Goal: Task Accomplishment & Management: Use online tool/utility

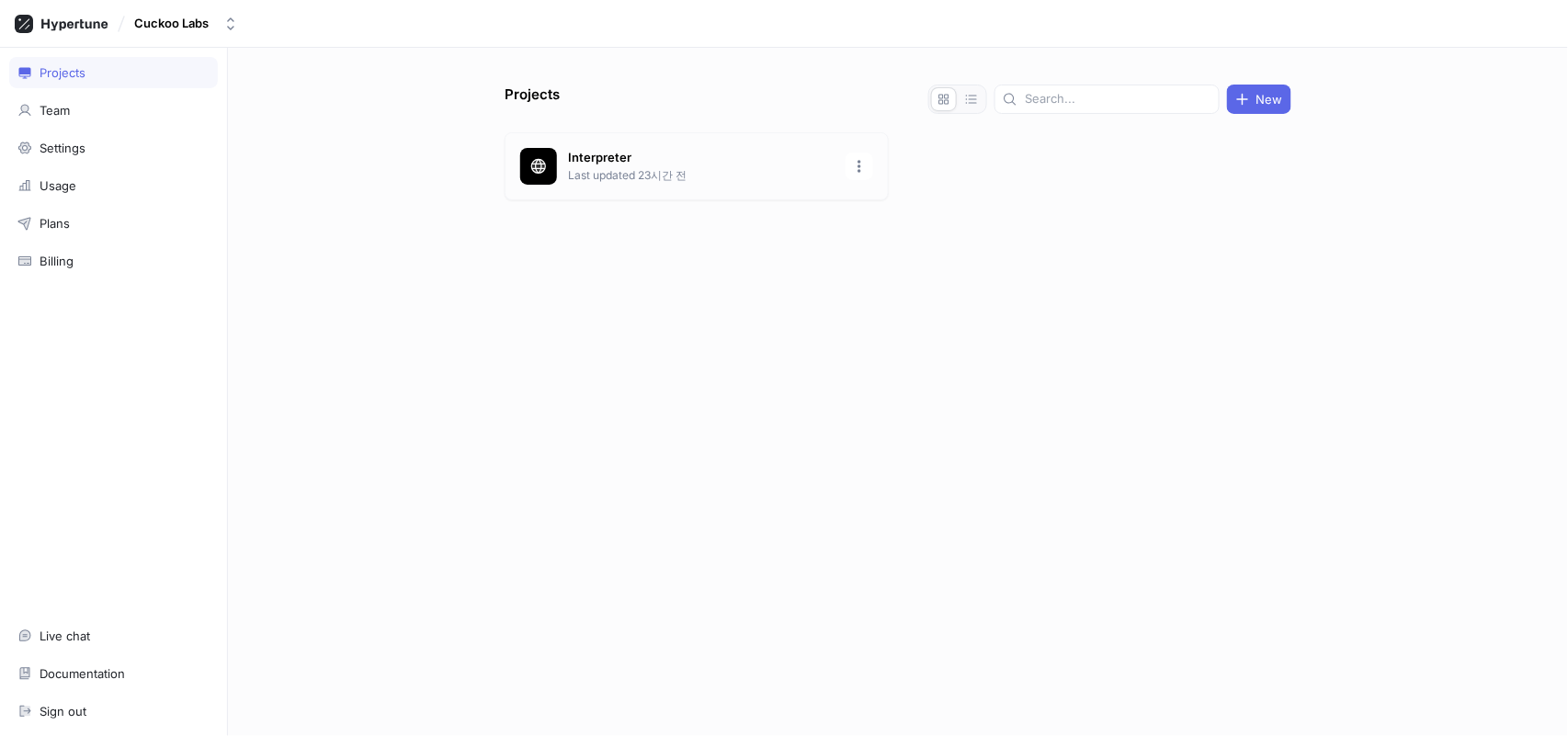
click at [636, 178] on p "Last updated 23시간 전" at bounding box center [701, 176] width 266 height 17
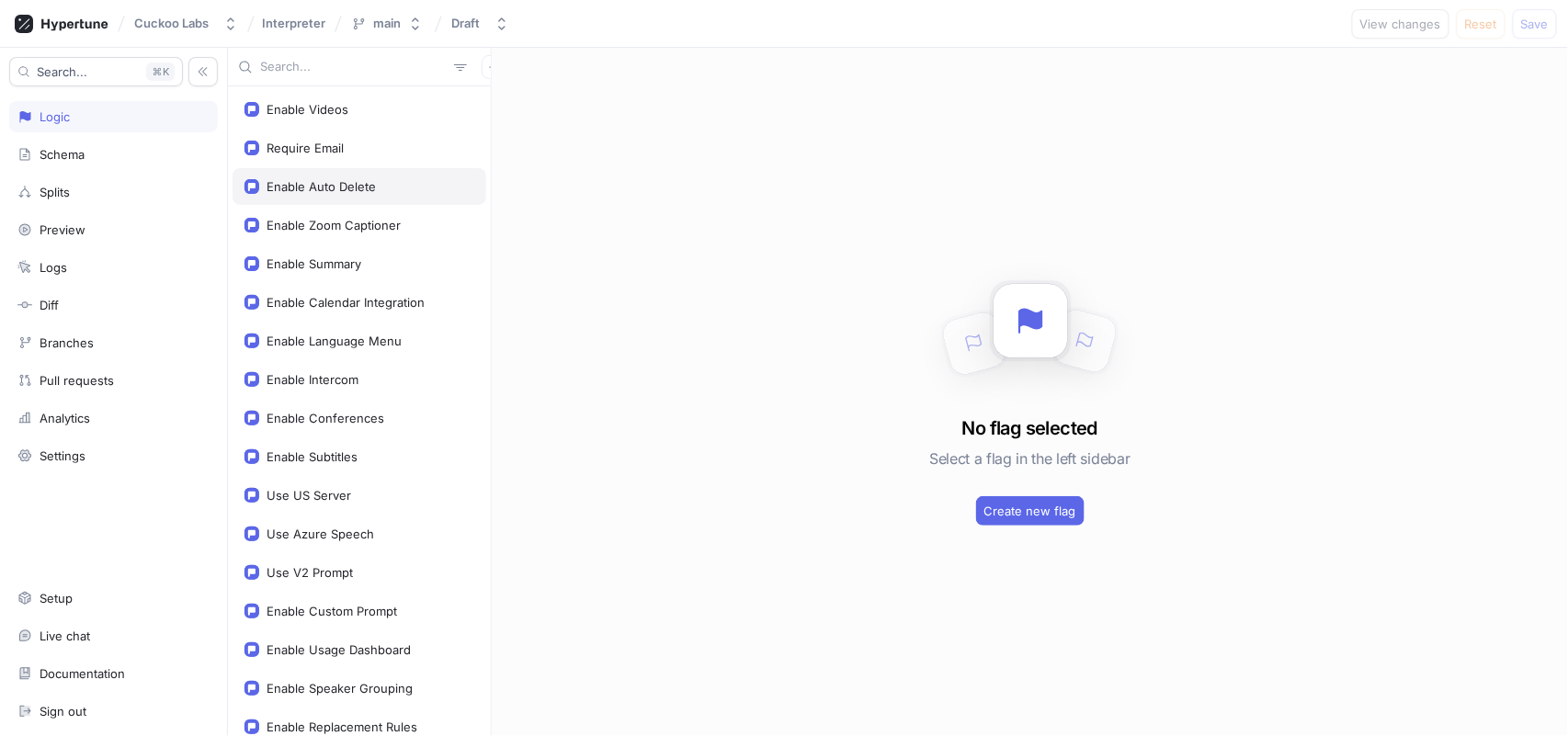
click at [395, 185] on div "Enable Auto Delete" at bounding box center [359, 187] width 230 height 15
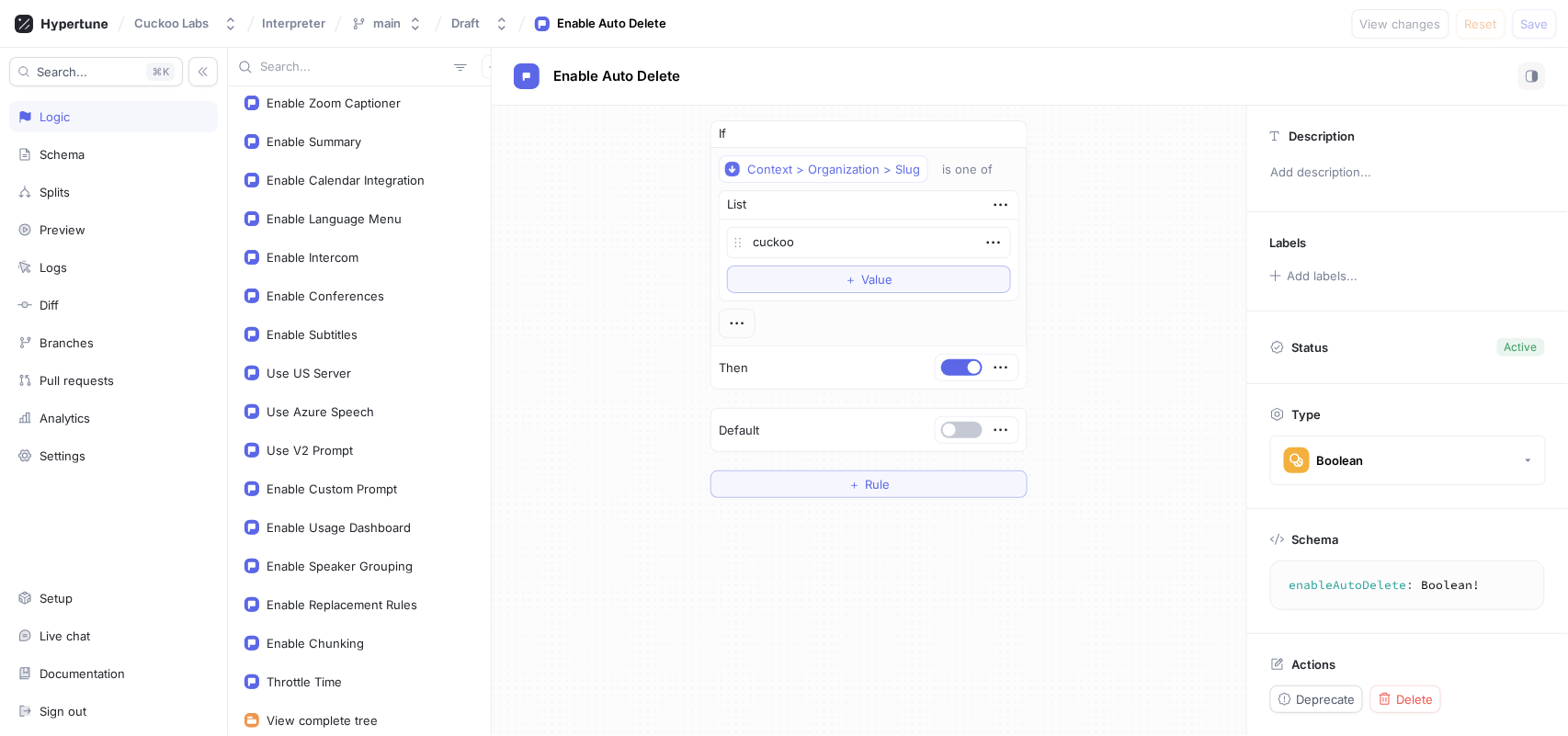
scroll to position [108, 0]
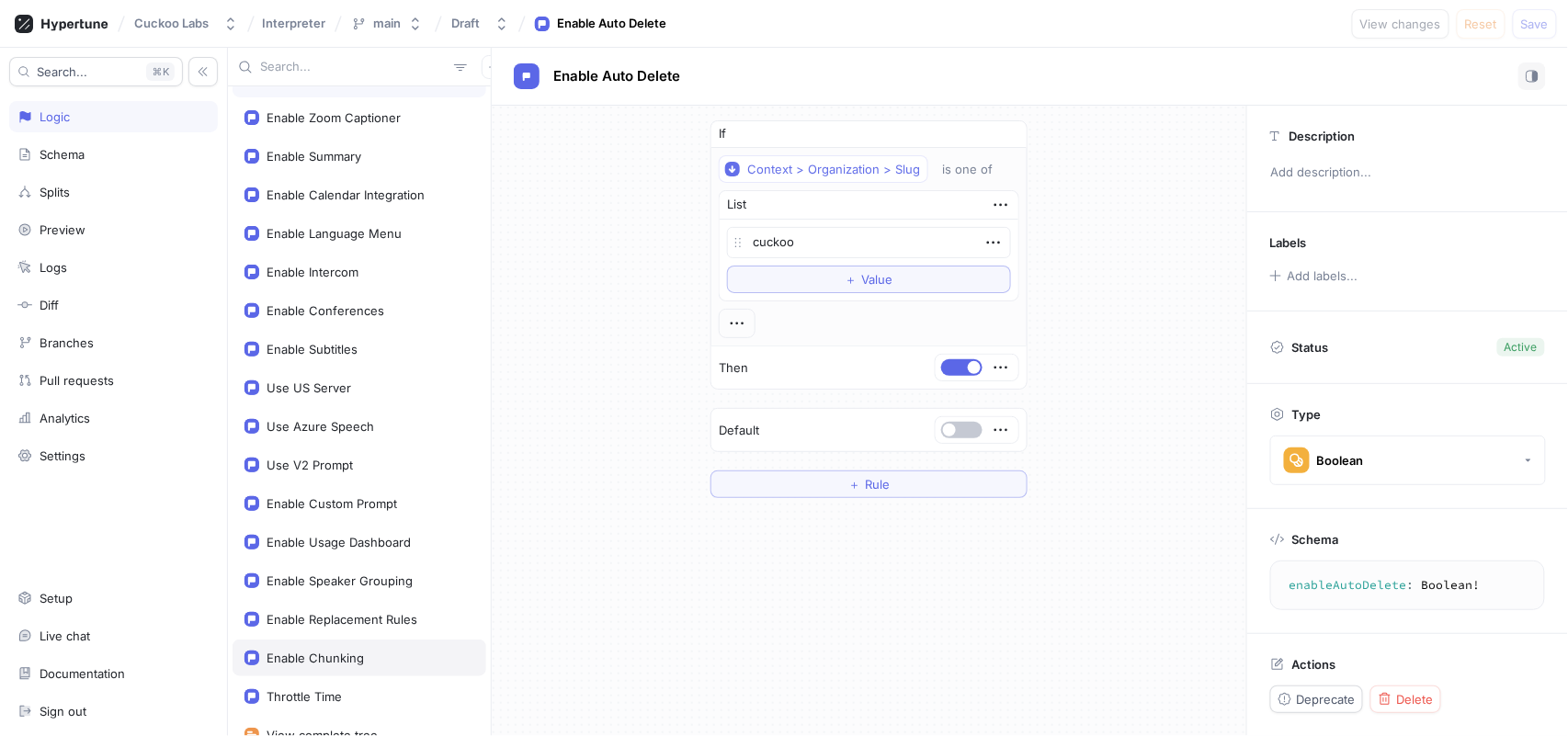
click at [354, 644] on div "Enable Chunking" at bounding box center [359, 657] width 253 height 36
type textarea "x"
type textarea "enableChunking: Boolean!"
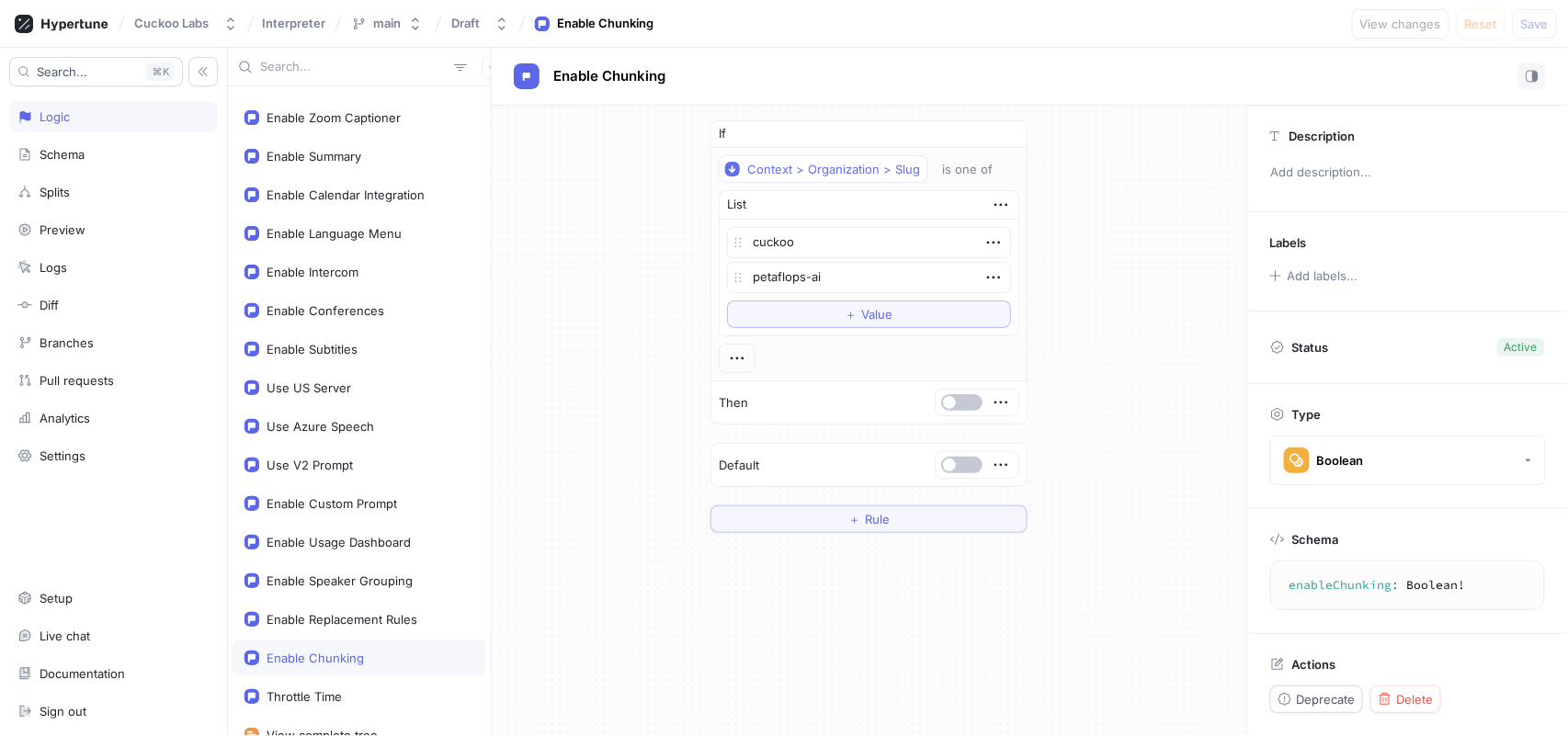
click at [1172, 126] on div "If Context > Organization > Slug is one of List cuckoo petaflops-ai To pick up …" at bounding box center [869, 326] width 755 height 442
click at [1393, 700] on div "Delete" at bounding box center [1406, 700] width 56 height 15
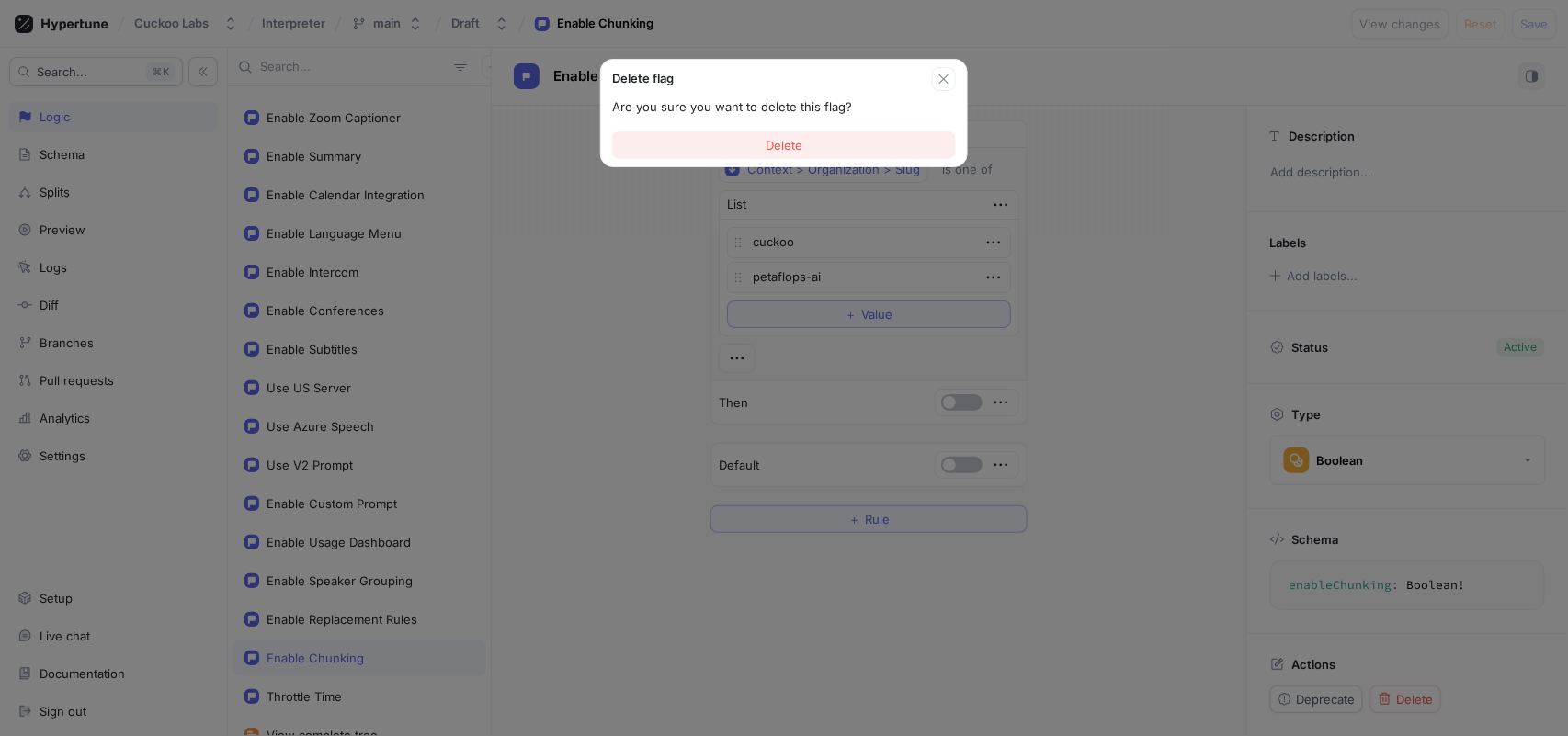
click at [894, 155] on button "Delete" at bounding box center [784, 145] width 344 height 27
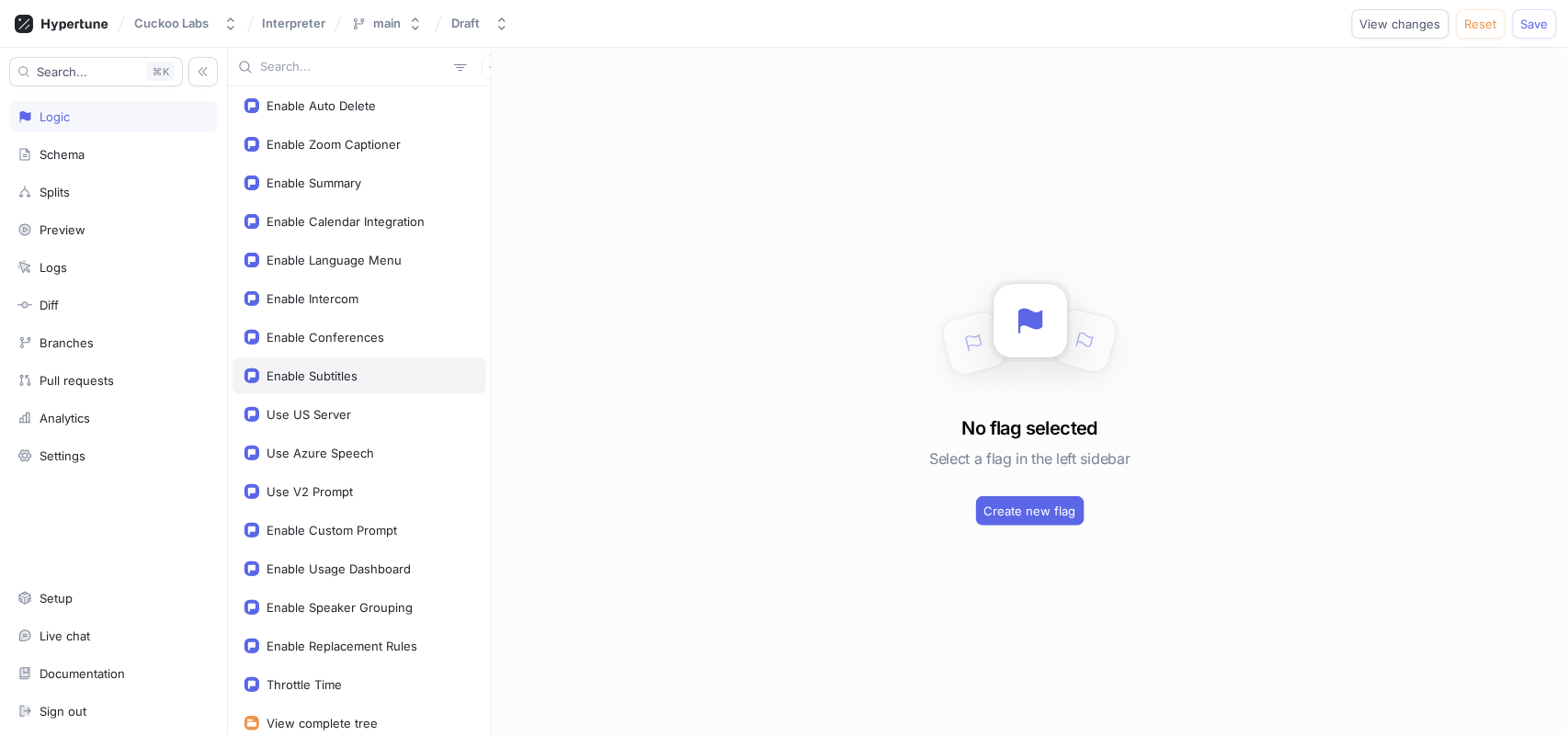
scroll to position [41, 0]
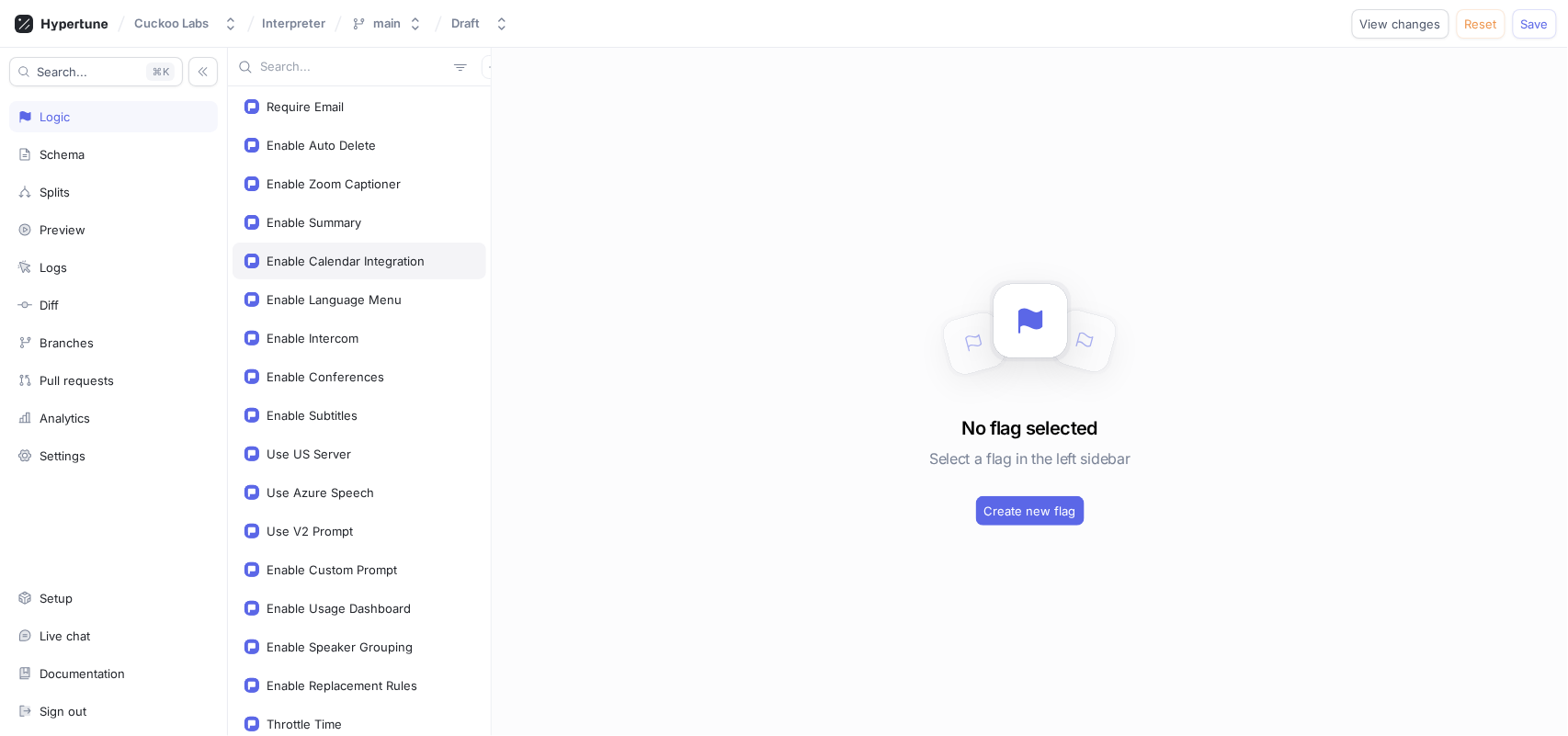
click at [427, 265] on div "Enable Calendar Integration" at bounding box center [359, 261] width 230 height 15
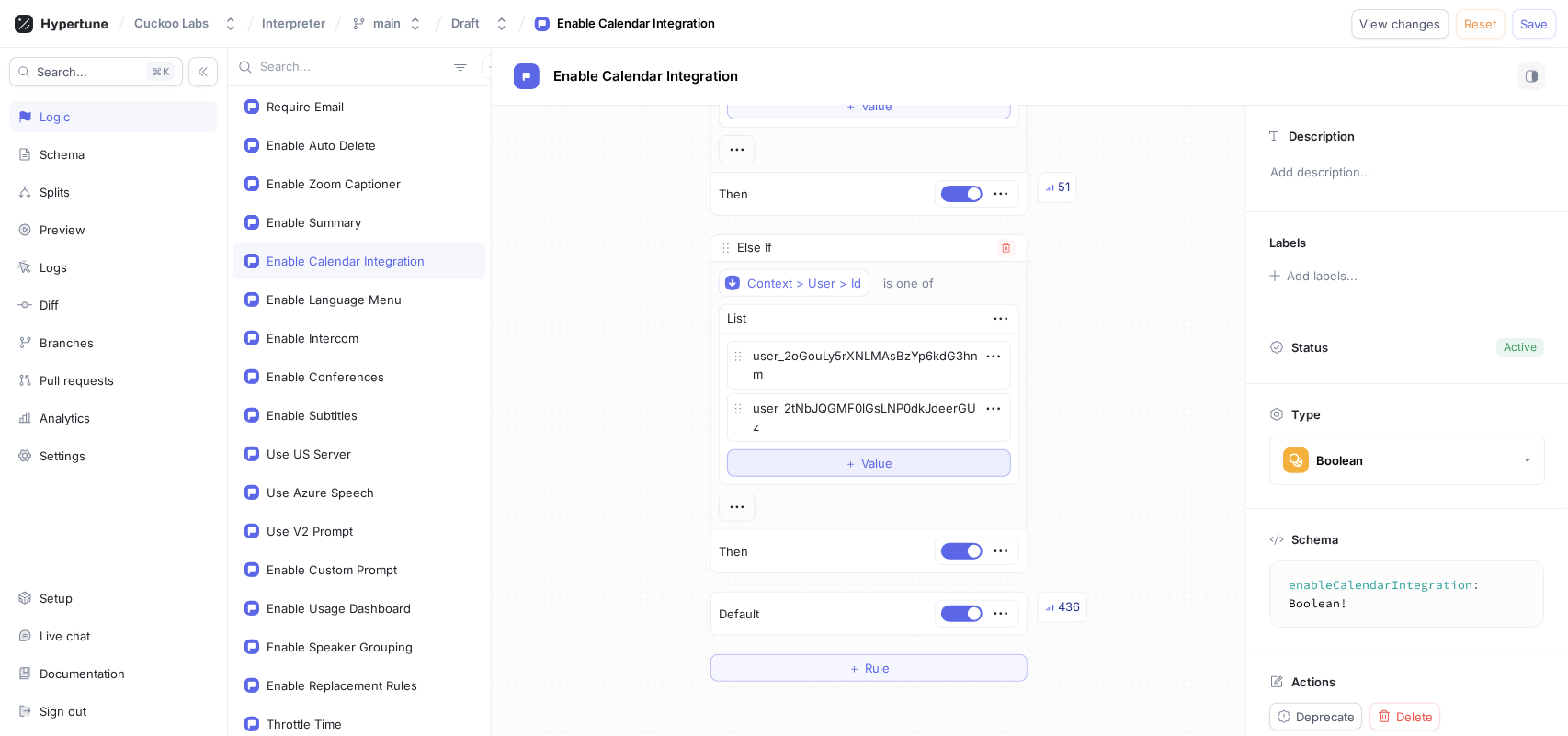
scroll to position [186, 0]
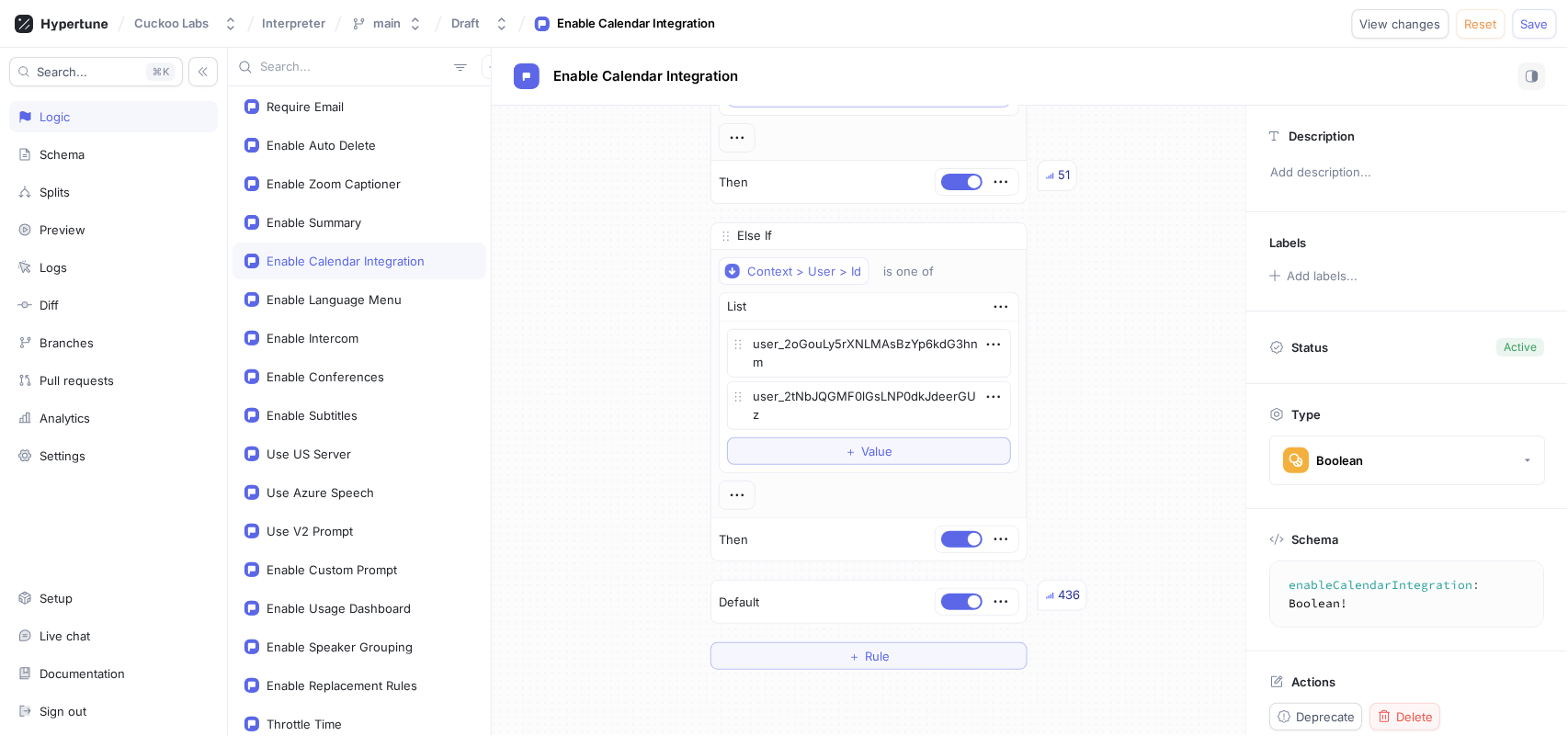
click at [1391, 710] on icon "button" at bounding box center [1386, 717] width 15 height 15
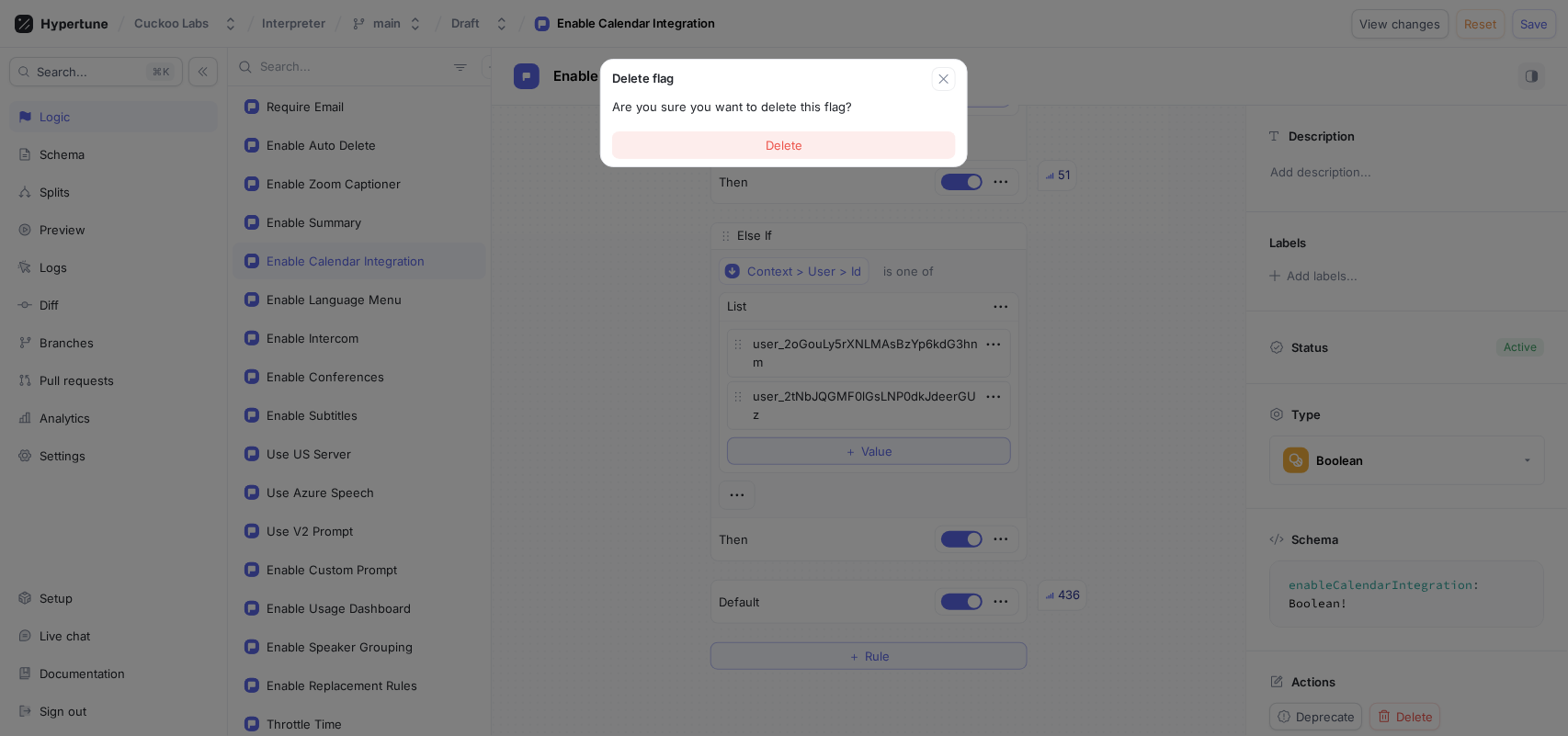
click at [856, 151] on button "Delete" at bounding box center [784, 145] width 344 height 27
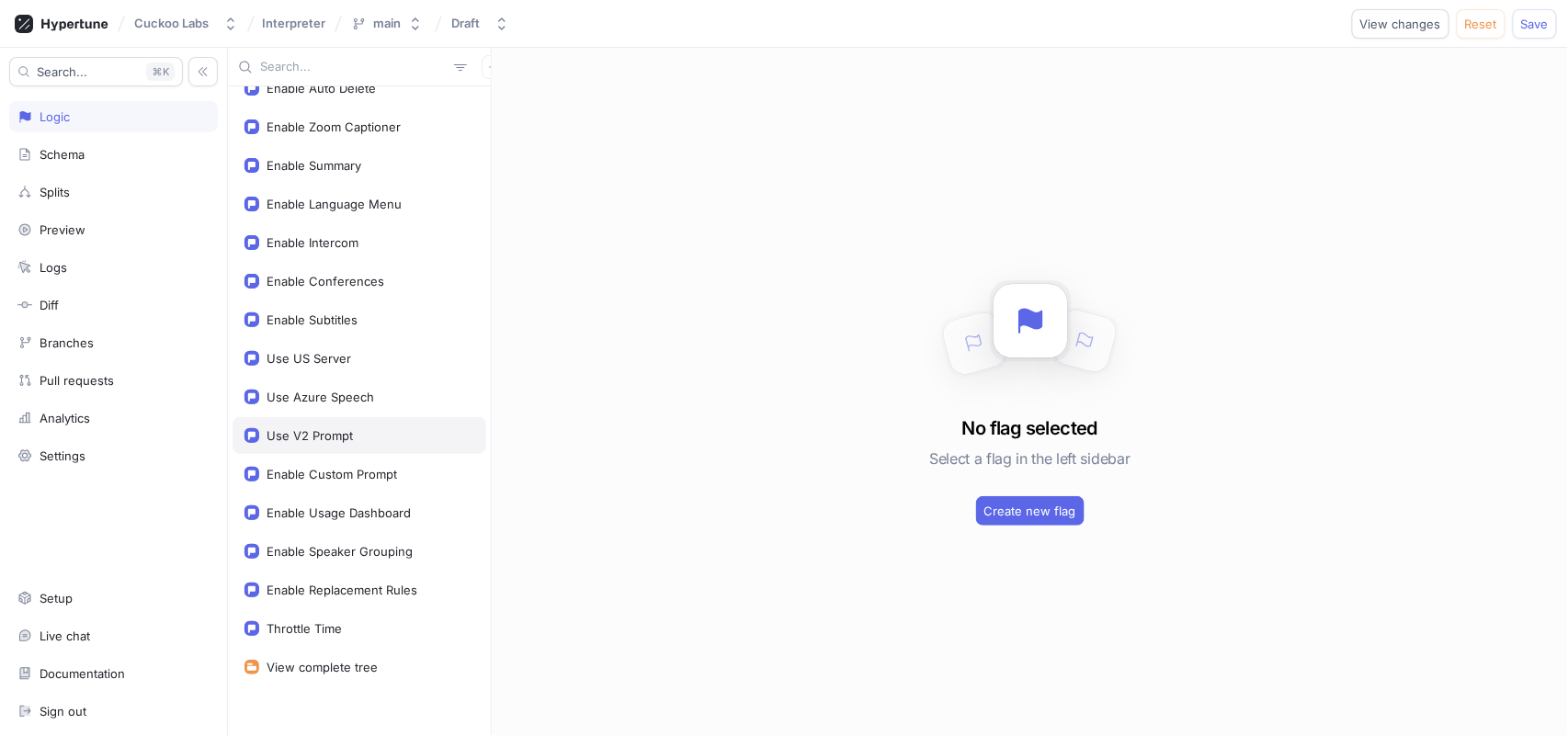
scroll to position [99, 0]
click at [337, 594] on div "Enable Replacement Rules" at bounding box center [341, 589] width 151 height 15
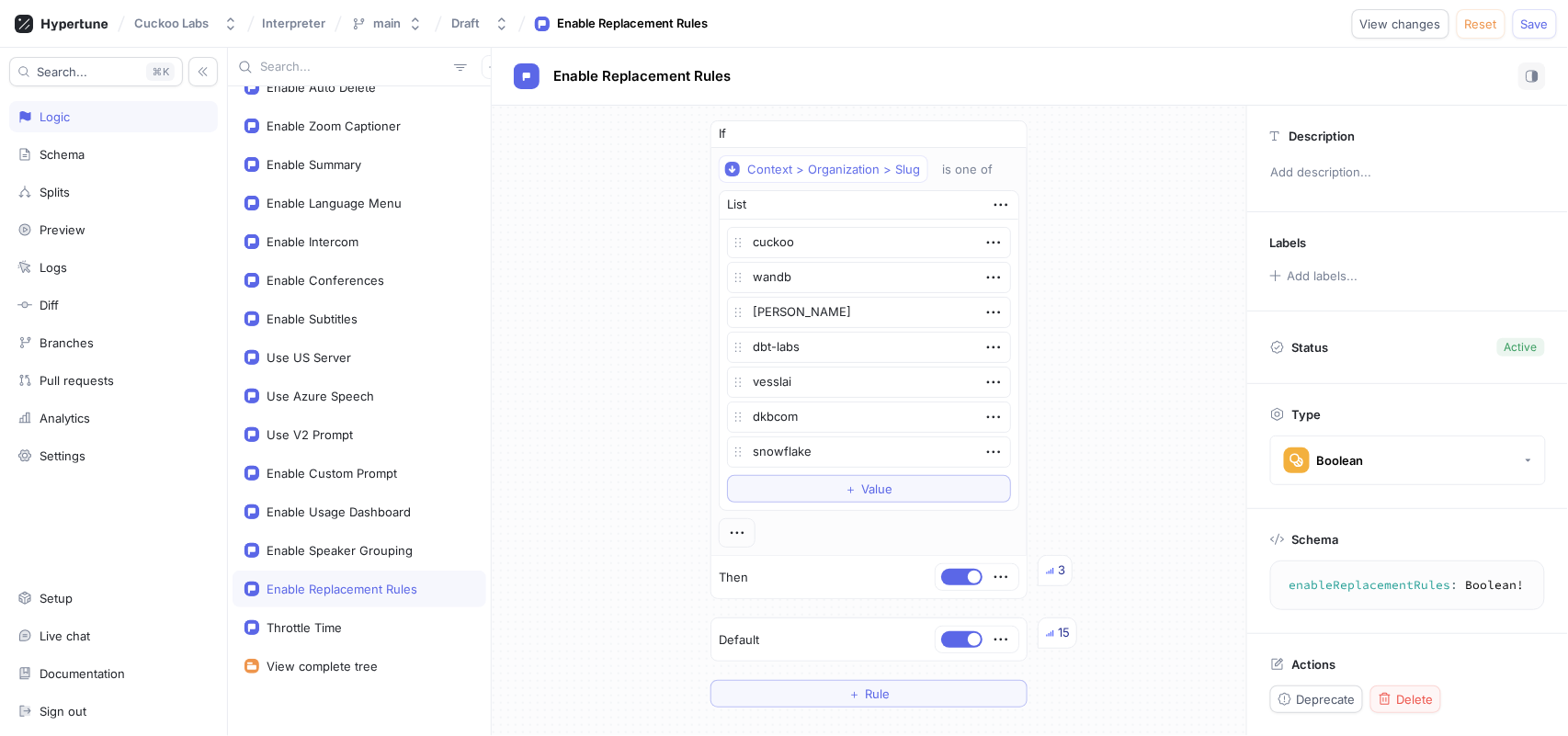
click at [1393, 699] on div "Delete" at bounding box center [1406, 700] width 56 height 15
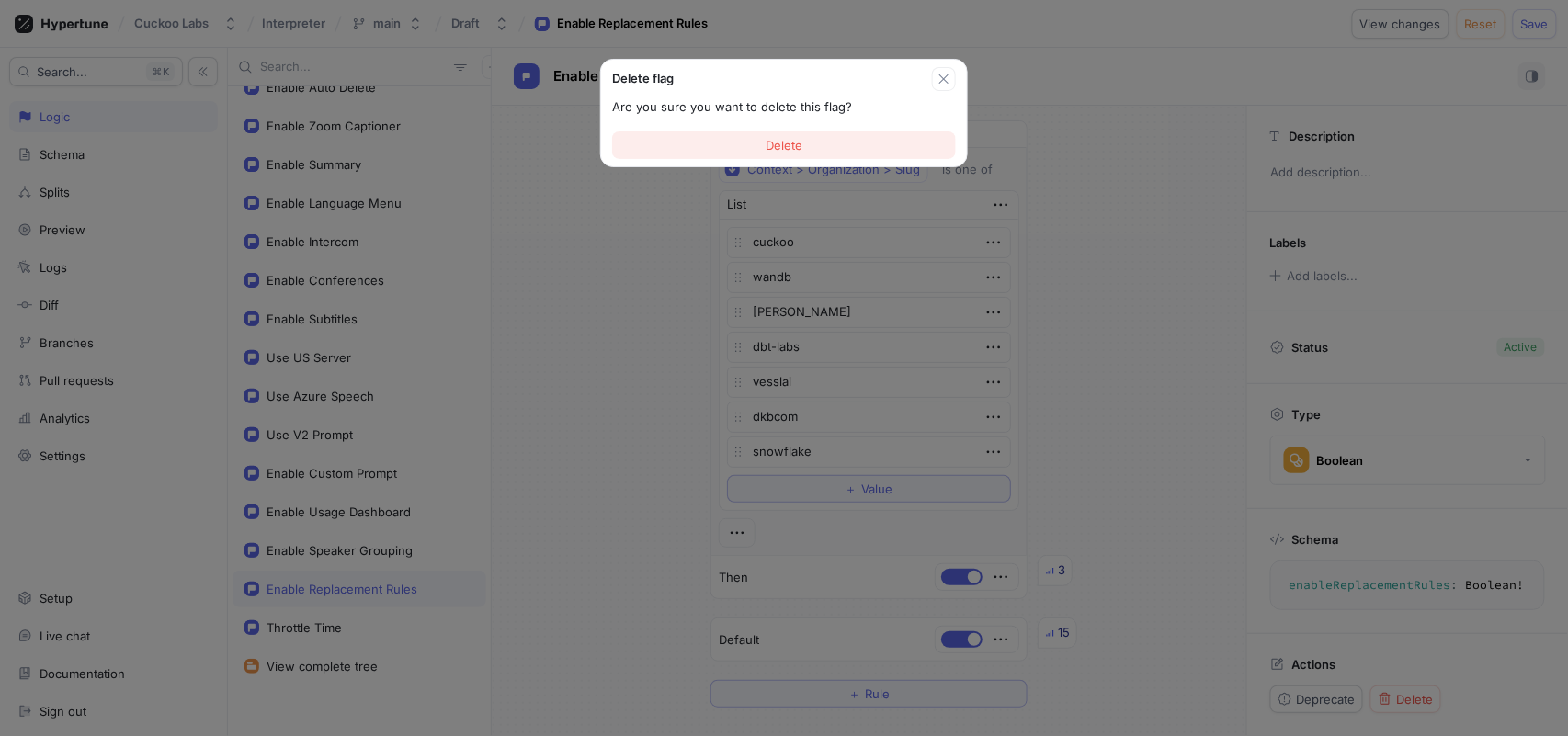
click at [845, 149] on button "Delete" at bounding box center [784, 145] width 344 height 27
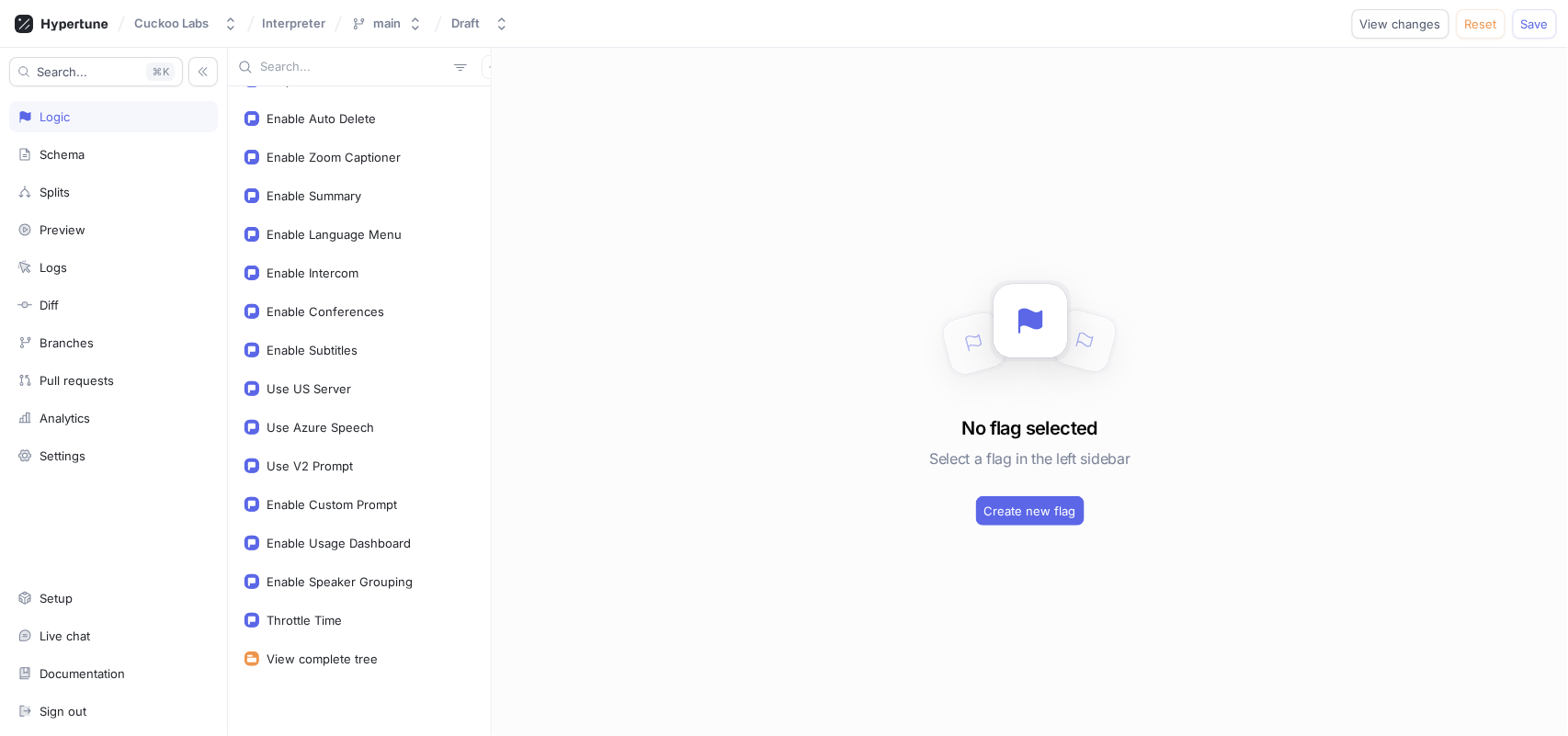
scroll to position [67, 0]
click at [340, 190] on div "Enable Summary" at bounding box center [313, 197] width 94 height 15
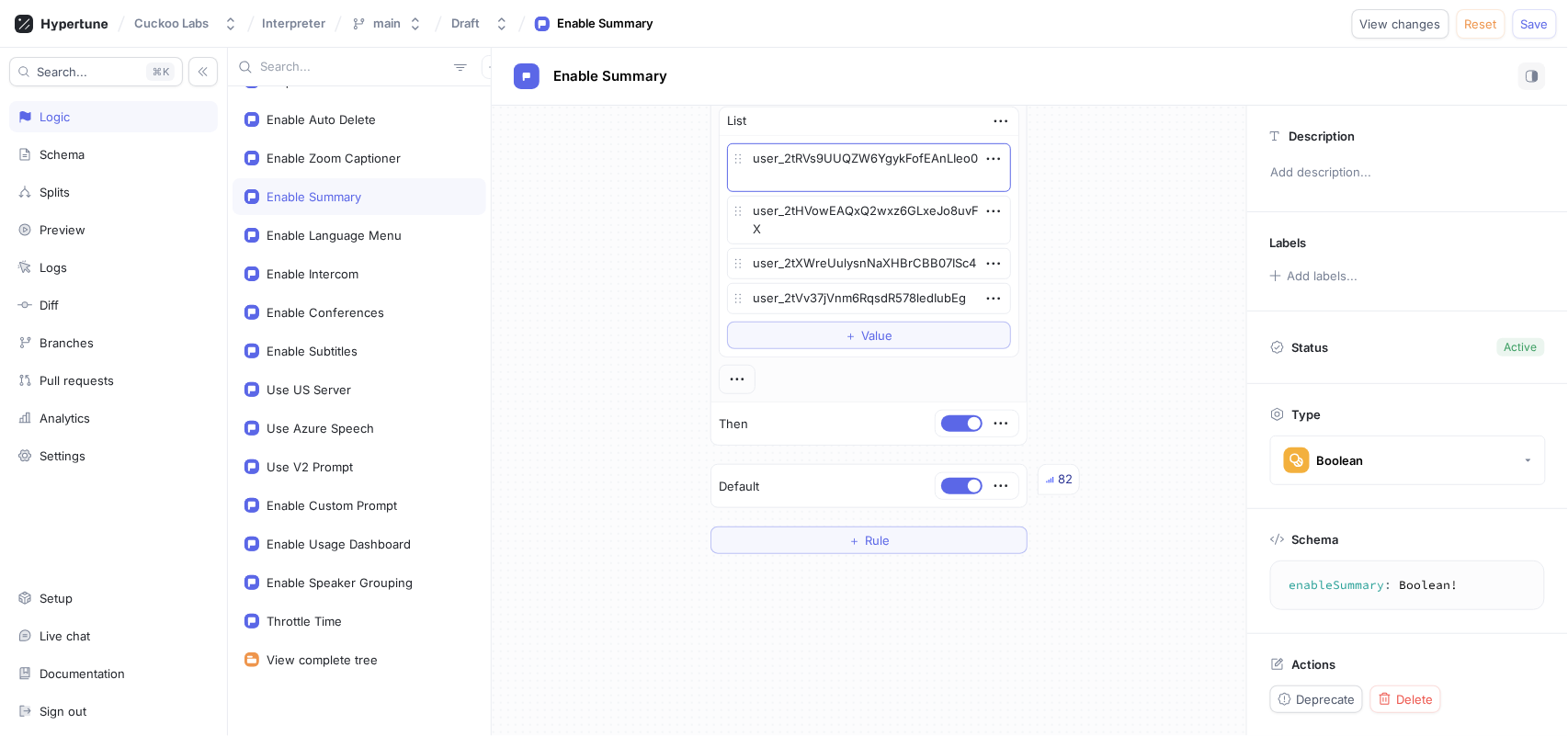
scroll to position [390, 0]
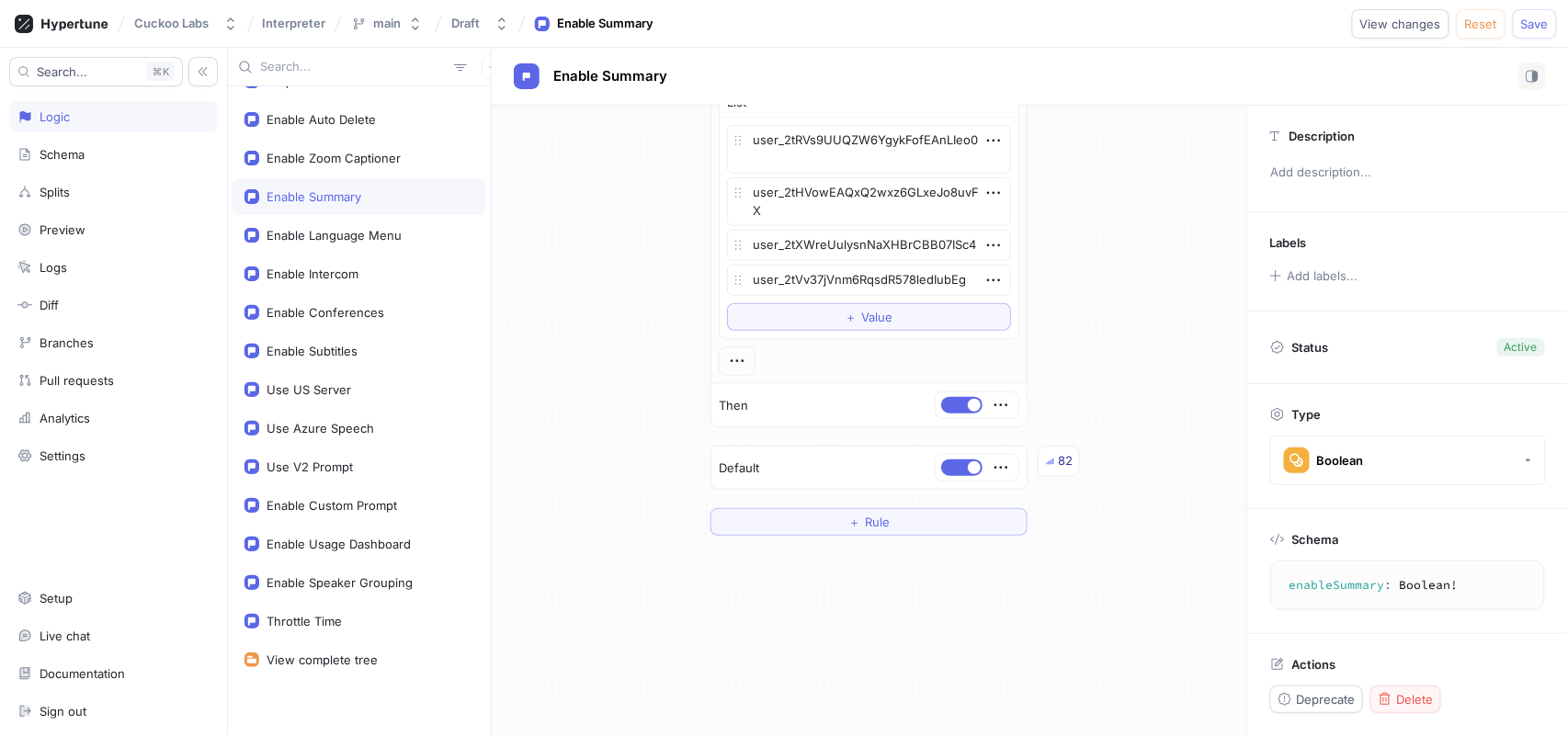
click at [1405, 685] on button "Delete" at bounding box center [1406, 699] width 71 height 27
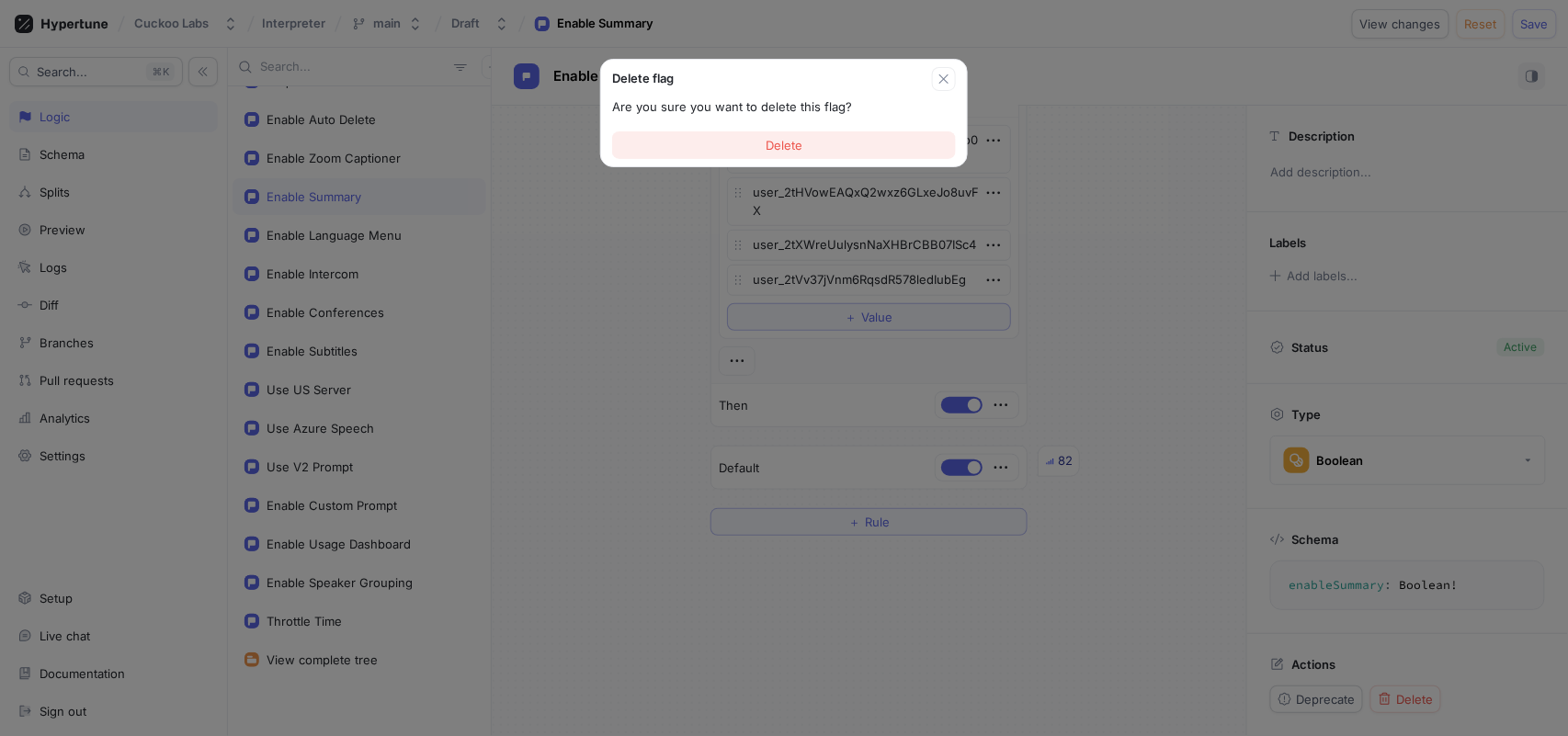
click at [863, 146] on button "Delete" at bounding box center [784, 145] width 344 height 27
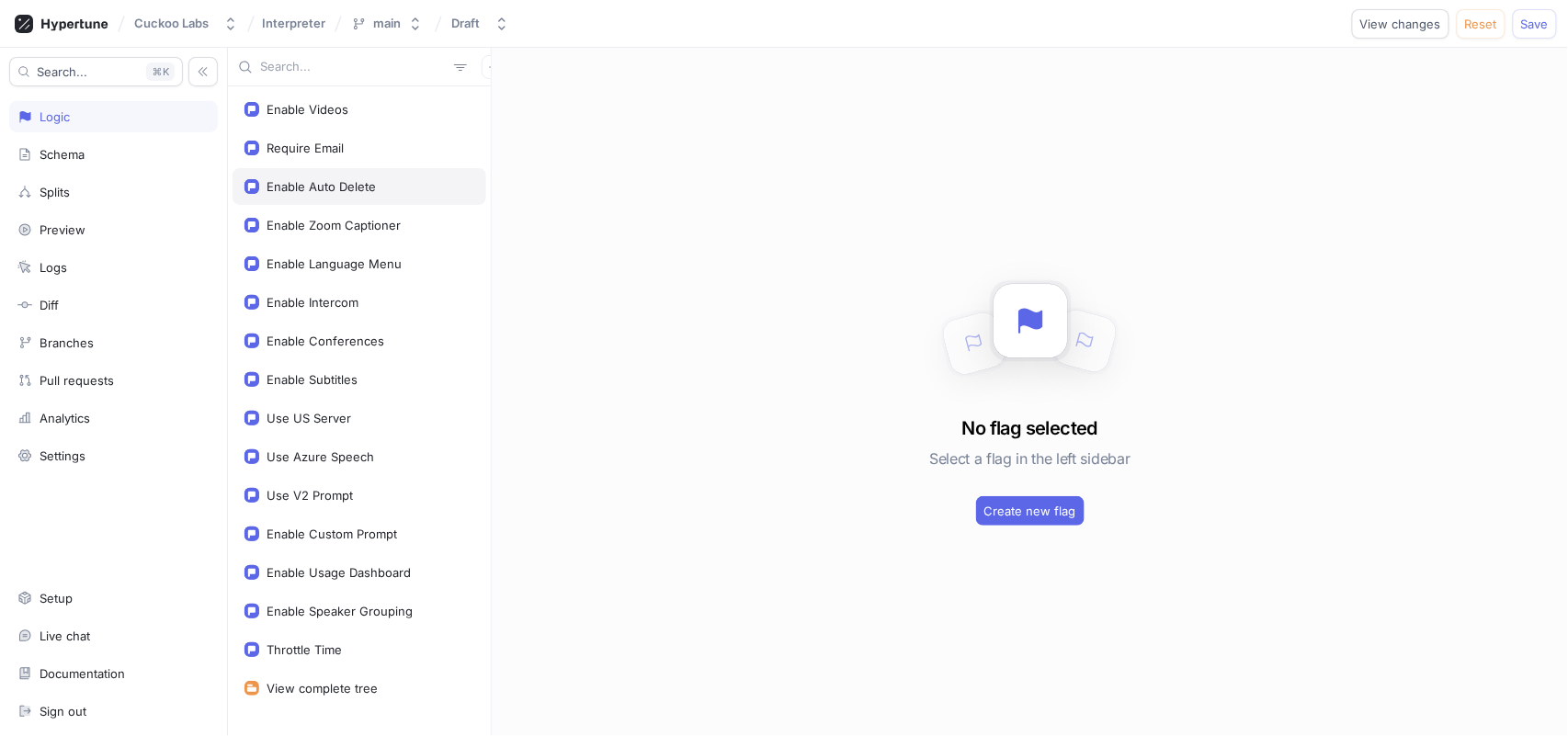
click at [393, 188] on div "Enable Auto Delete" at bounding box center [359, 187] width 230 height 15
type textarea "x"
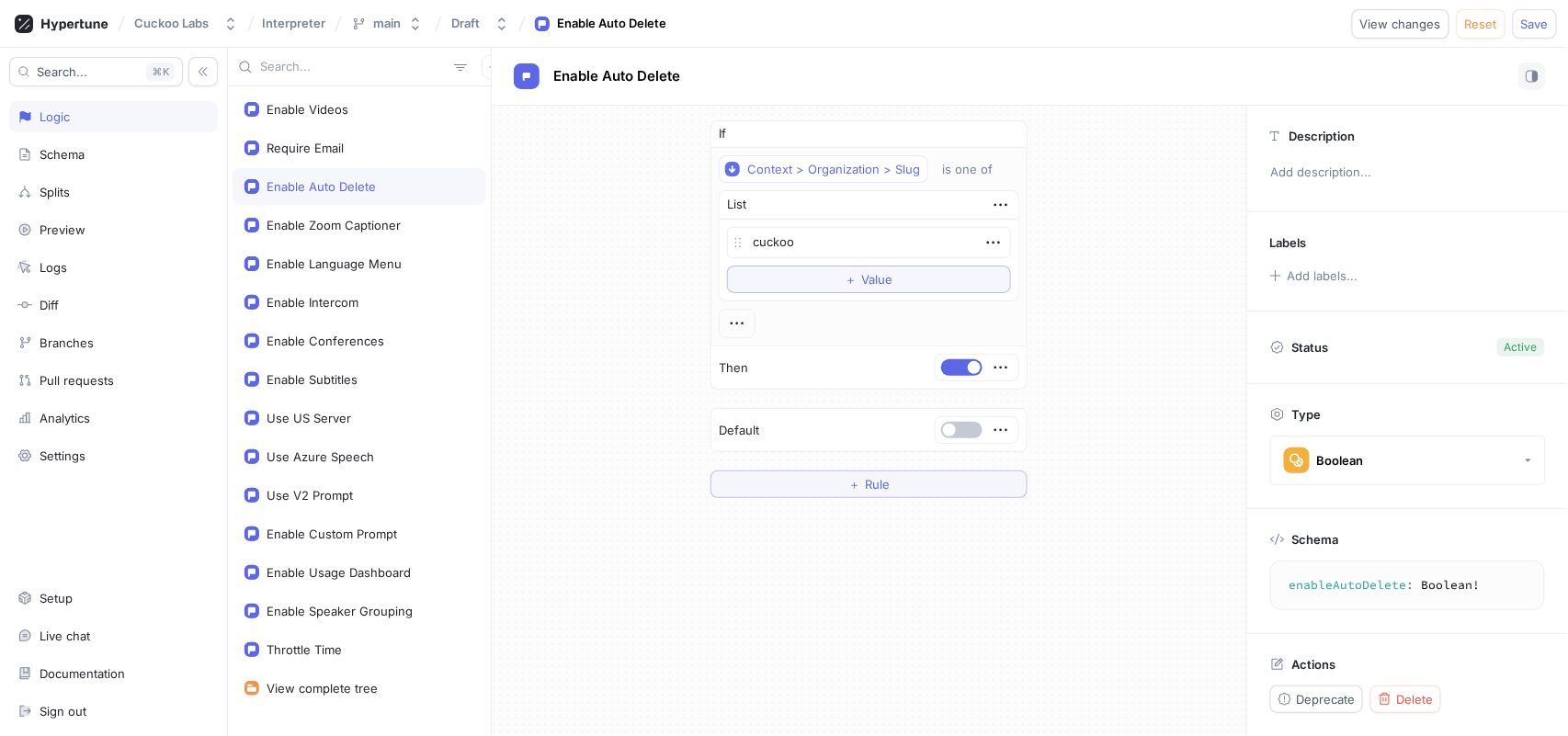
click at [554, 397] on div "If Context > Organization > Slug is one of List cuckoo To pick up a draggable i…" at bounding box center [869, 309] width 755 height 407
click at [620, 248] on div "If Context > Organization > Slug is one of List cuckoo To pick up a draggable i…" at bounding box center [869, 309] width 755 height 407
click at [489, 70] on icon "button" at bounding box center [493, 66] width 8 height 8
click at [510, 103] on div "Flag" at bounding box center [515, 102] width 108 height 31
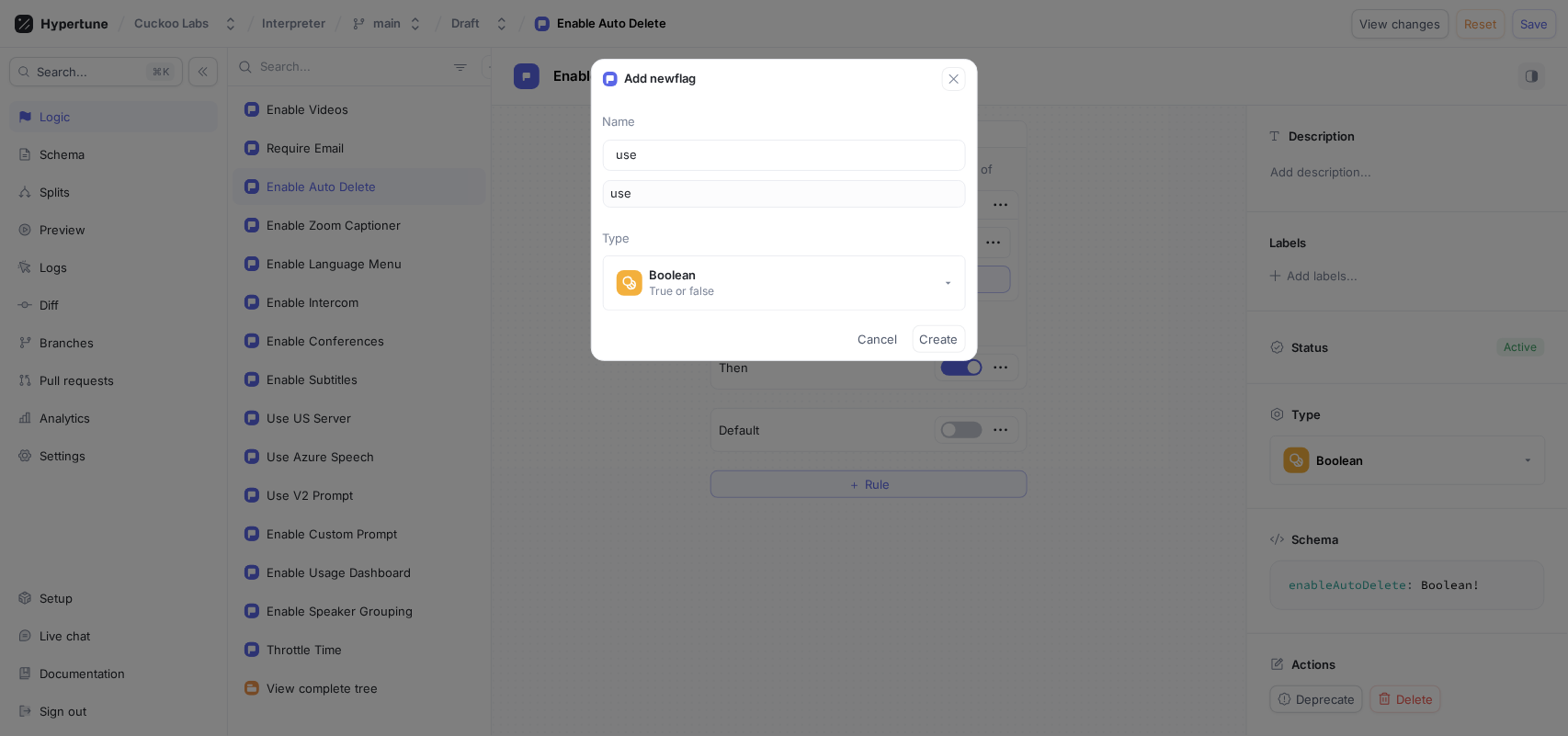
type input "us"
type input "u"
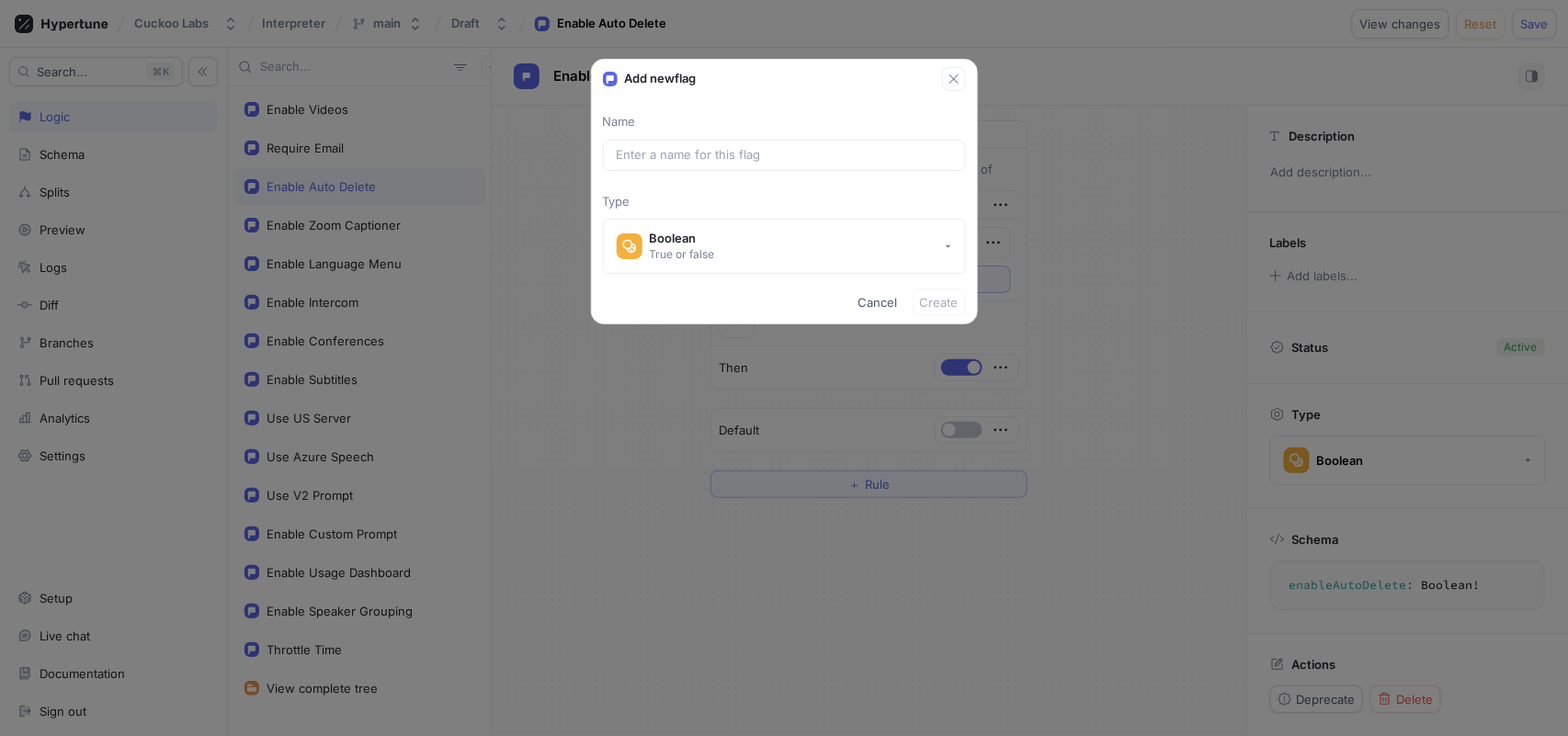
type textarea "x"
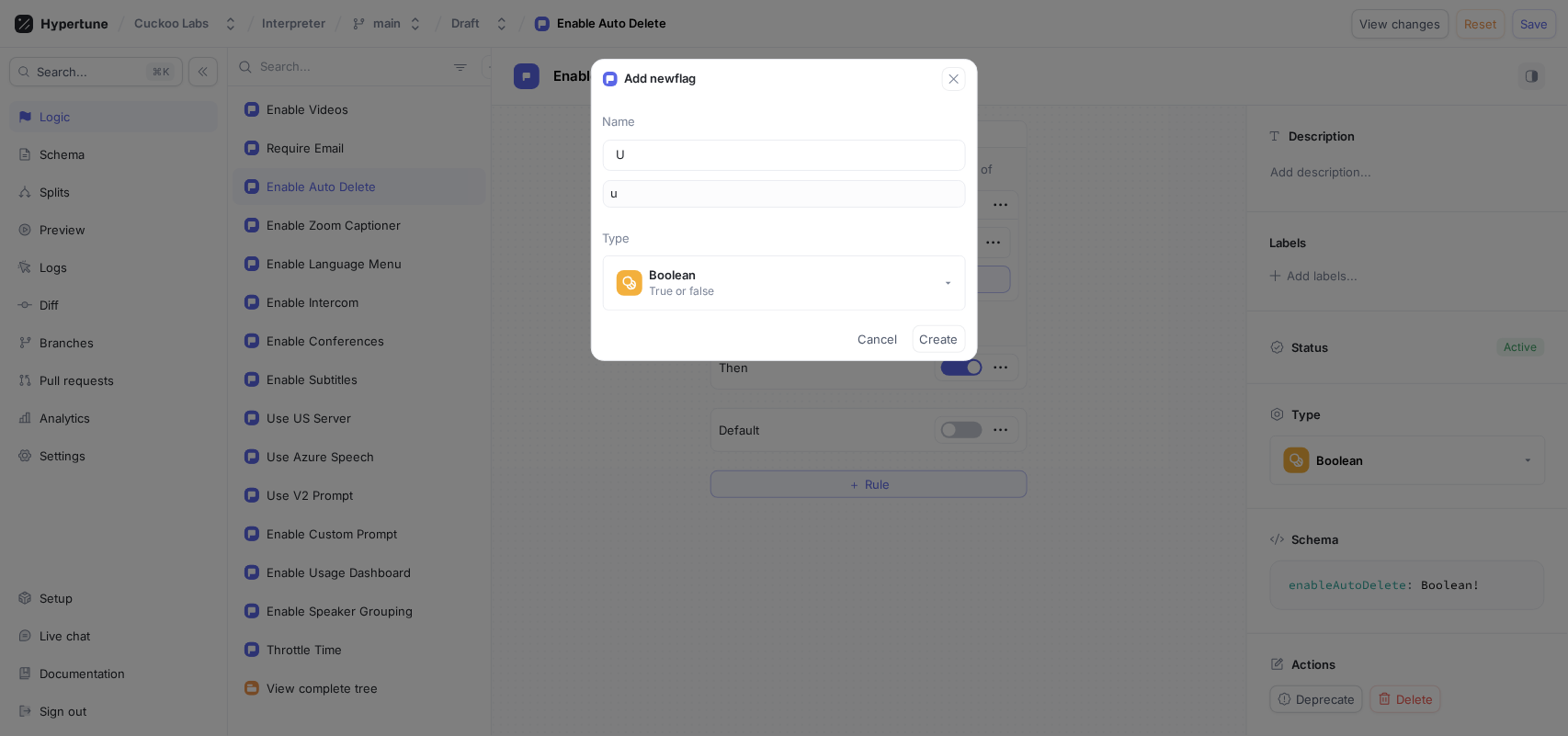
type input "Us"
type input "us"
type input "Use"
type input "use"
type input "Use G"
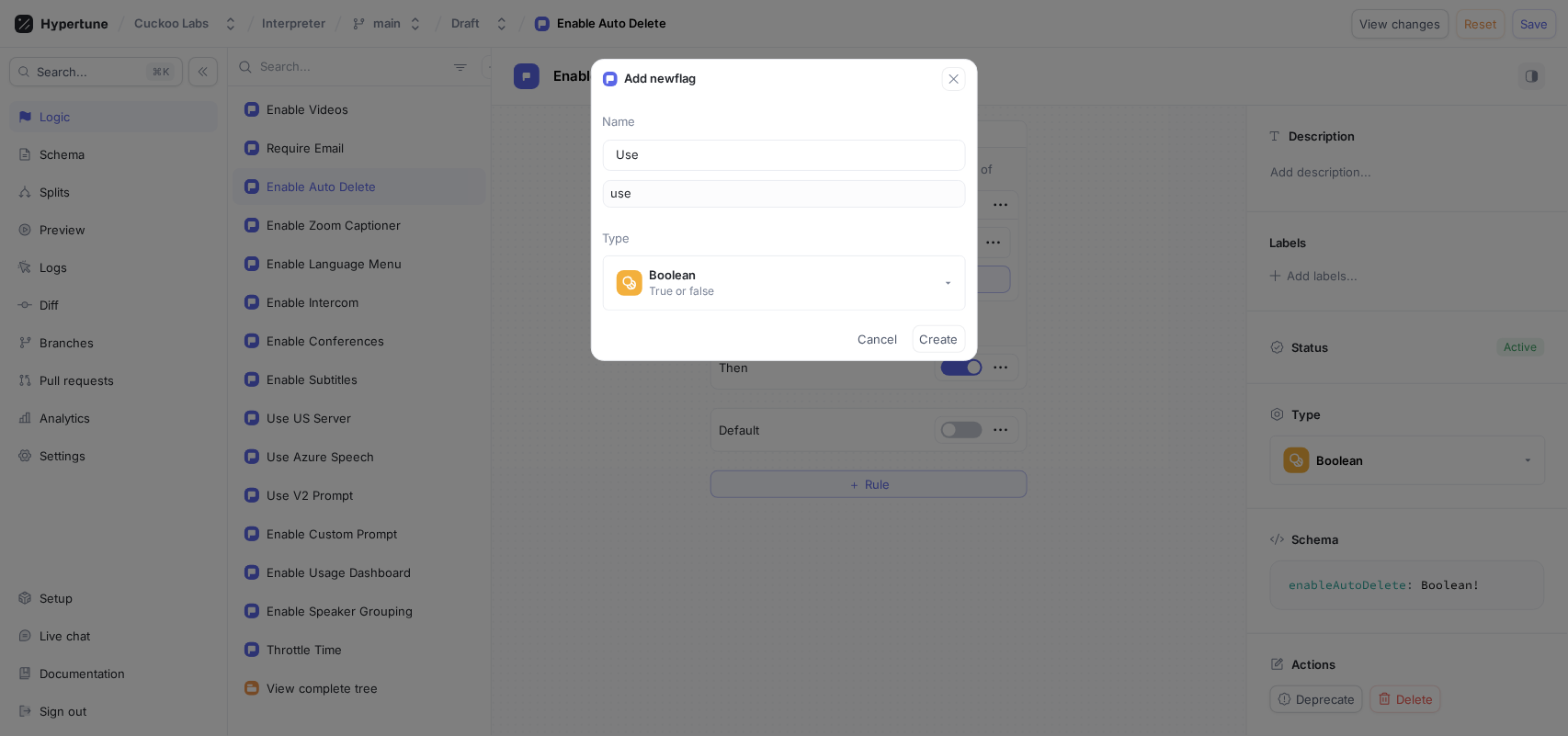
type input "useG"
type input "Use GP"
type input "useGP"
type input "Use GPT"
type input "useGPT"
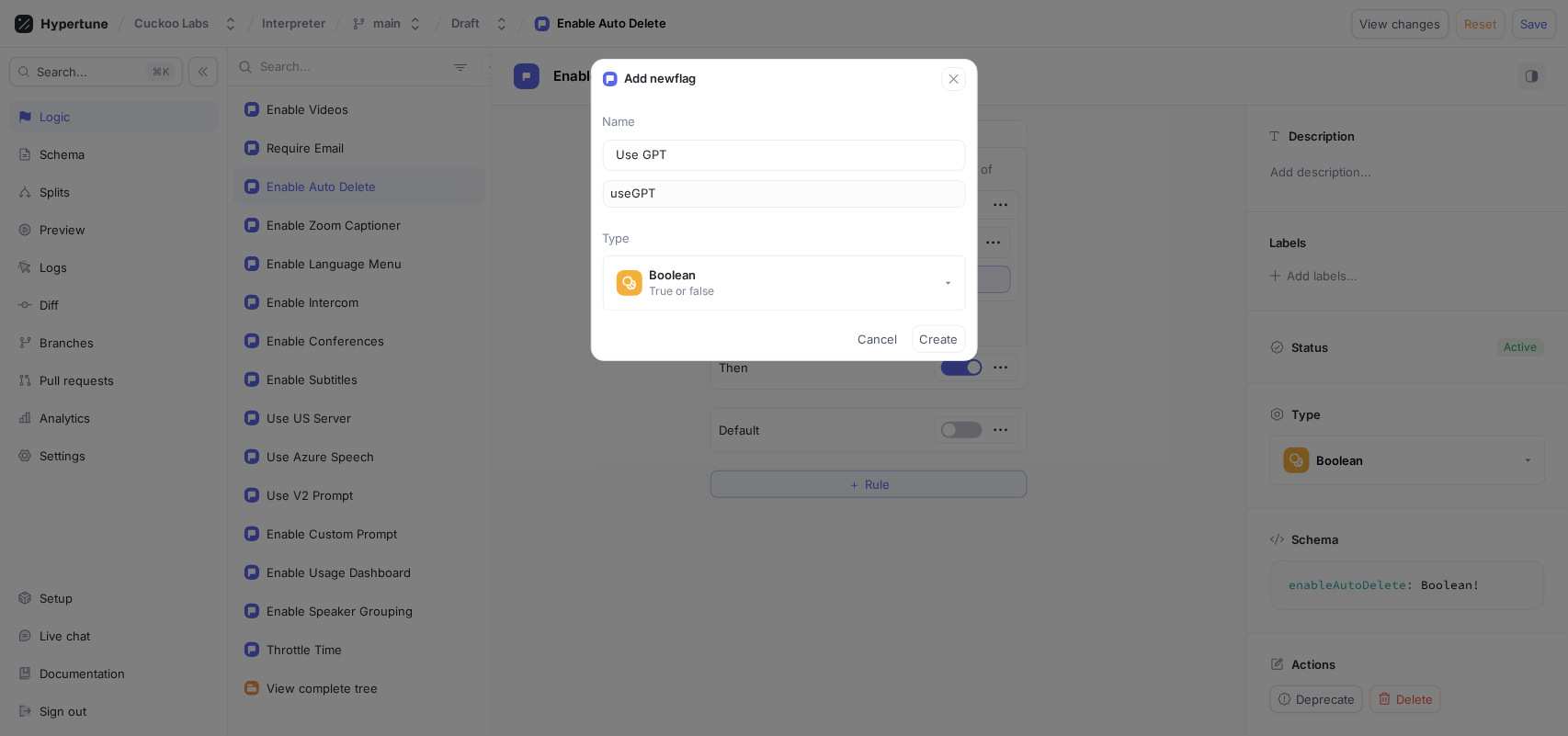
type input "Use GPT4"
type input "useGPT4"
type input "Use GPT41"
type input "useGPT41"
type textarea "x"
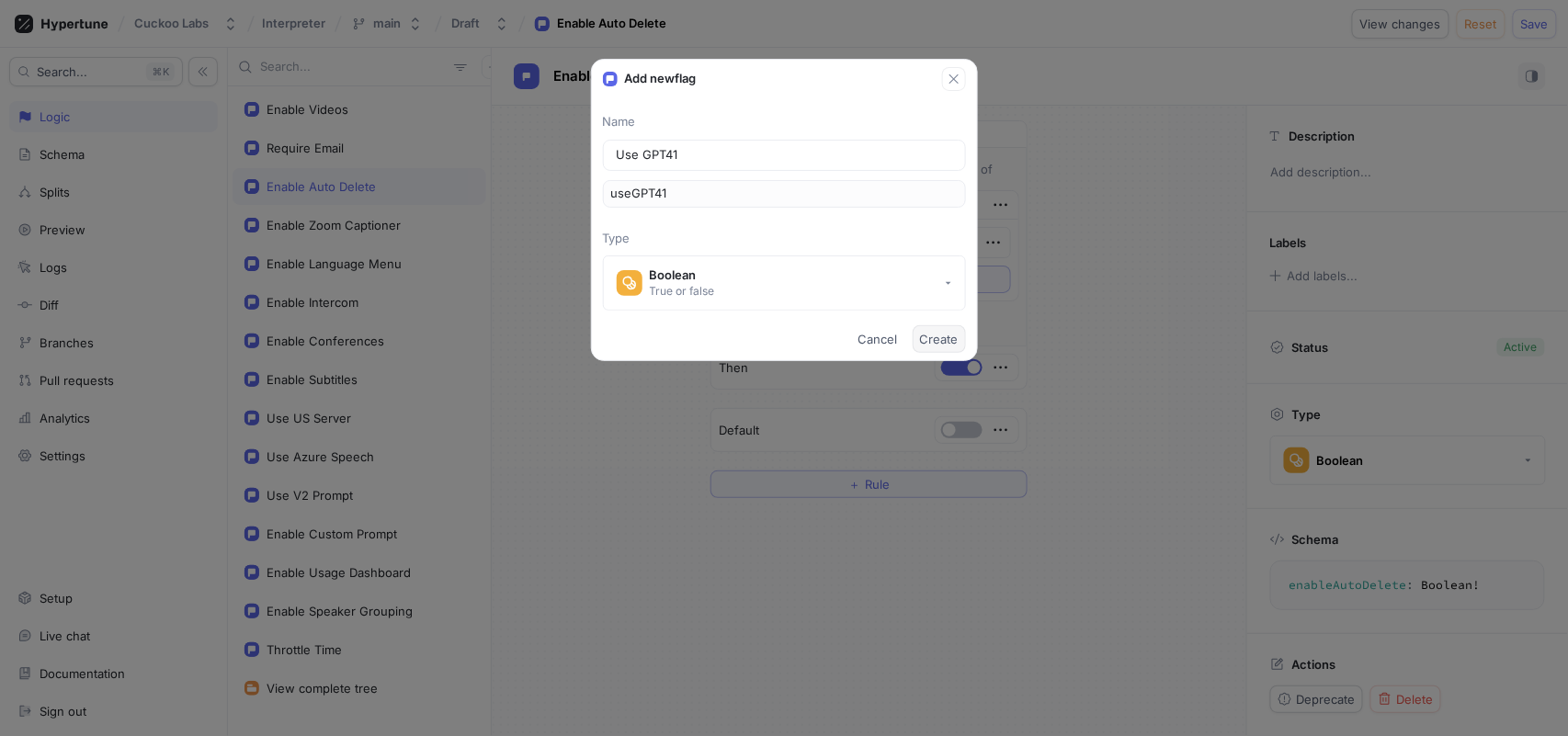
type input "Use GPT41"
click at [946, 340] on span "Create" at bounding box center [939, 339] width 38 height 11
type textarea "x"
type textarea "useGPT41: Boolean!"
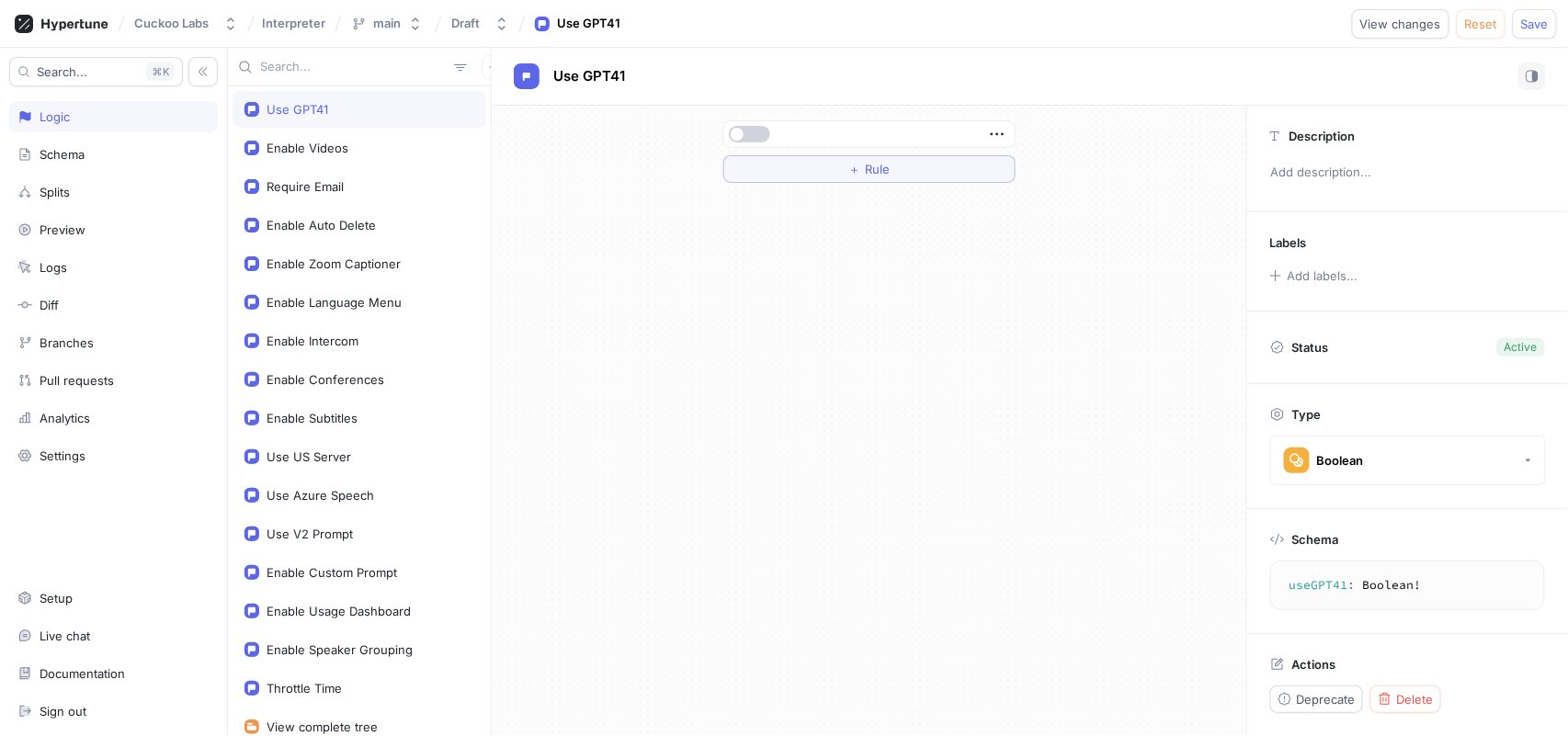
click at [748, 141] on button "button" at bounding box center [750, 135] width 41 height 17
click at [1014, 134] on div at bounding box center [870, 135] width 291 height 26
click at [1000, 134] on icon "button" at bounding box center [998, 135] width 21 height 21
click at [1042, 270] on div "Convert to variable" at bounding box center [1070, 260] width 156 height 31
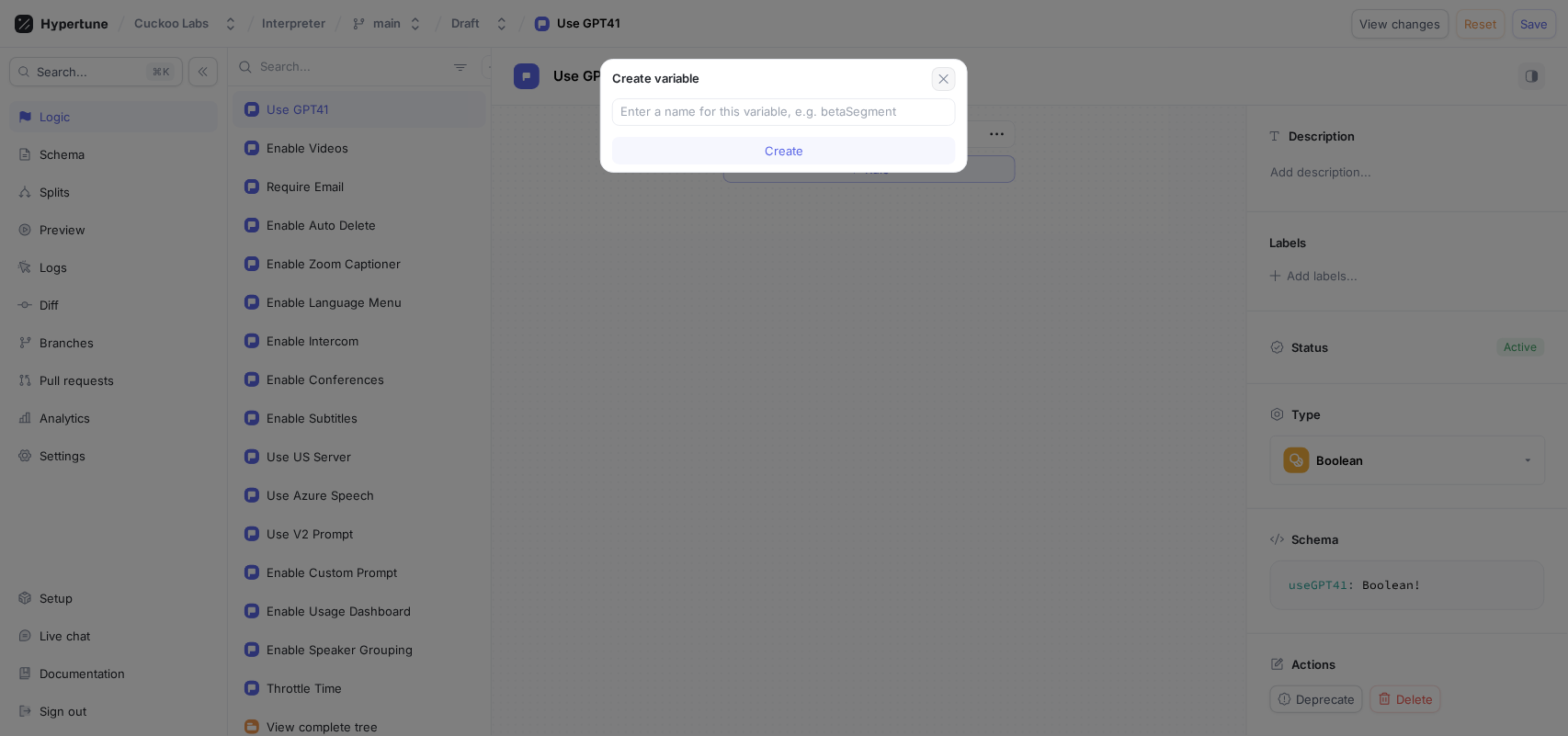
click at [953, 82] on button "button" at bounding box center [944, 79] width 24 height 24
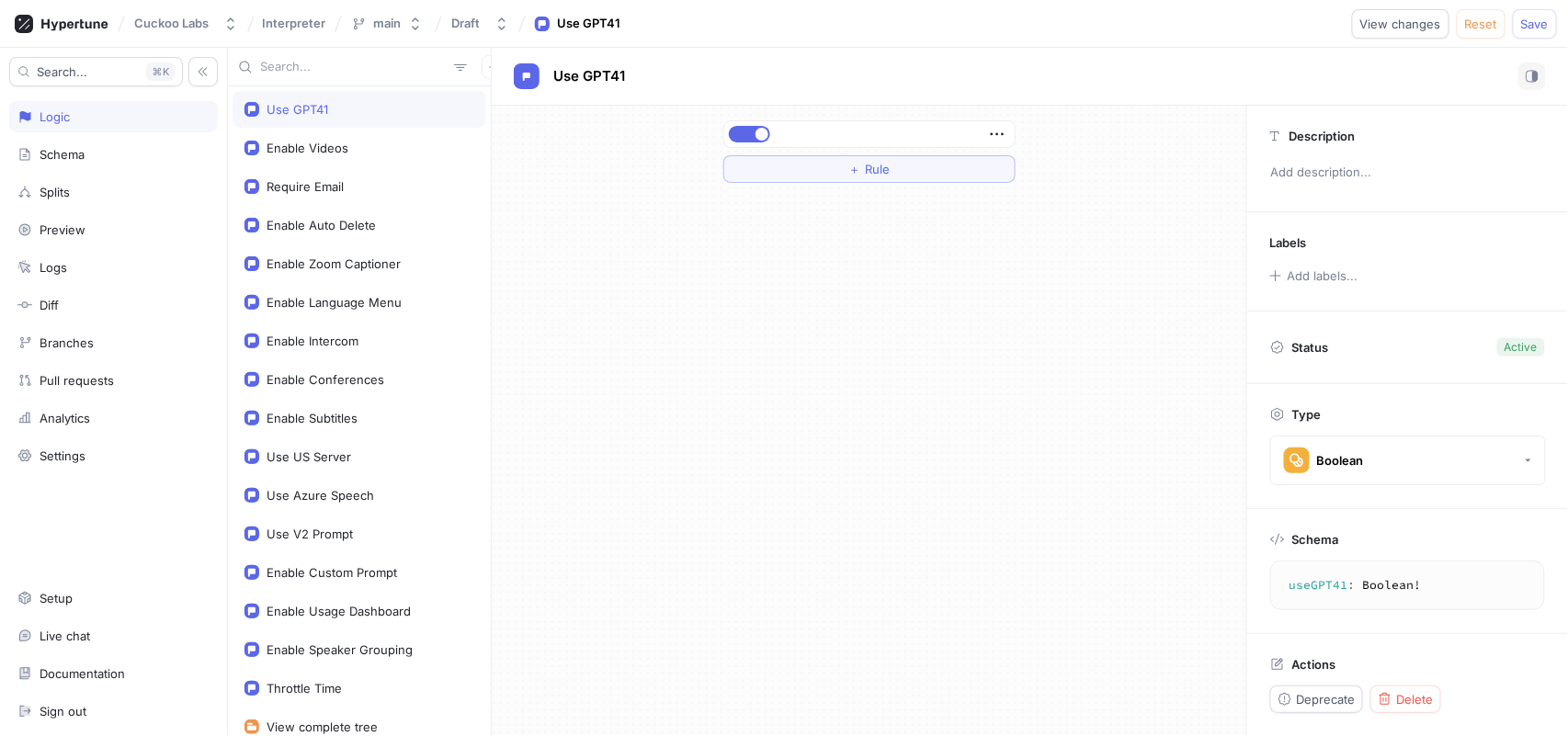
click at [1070, 183] on div "＋ Rule" at bounding box center [869, 152] width 755 height 92
click at [899, 162] on button "＋ Rule" at bounding box center [870, 168] width 293 height 27
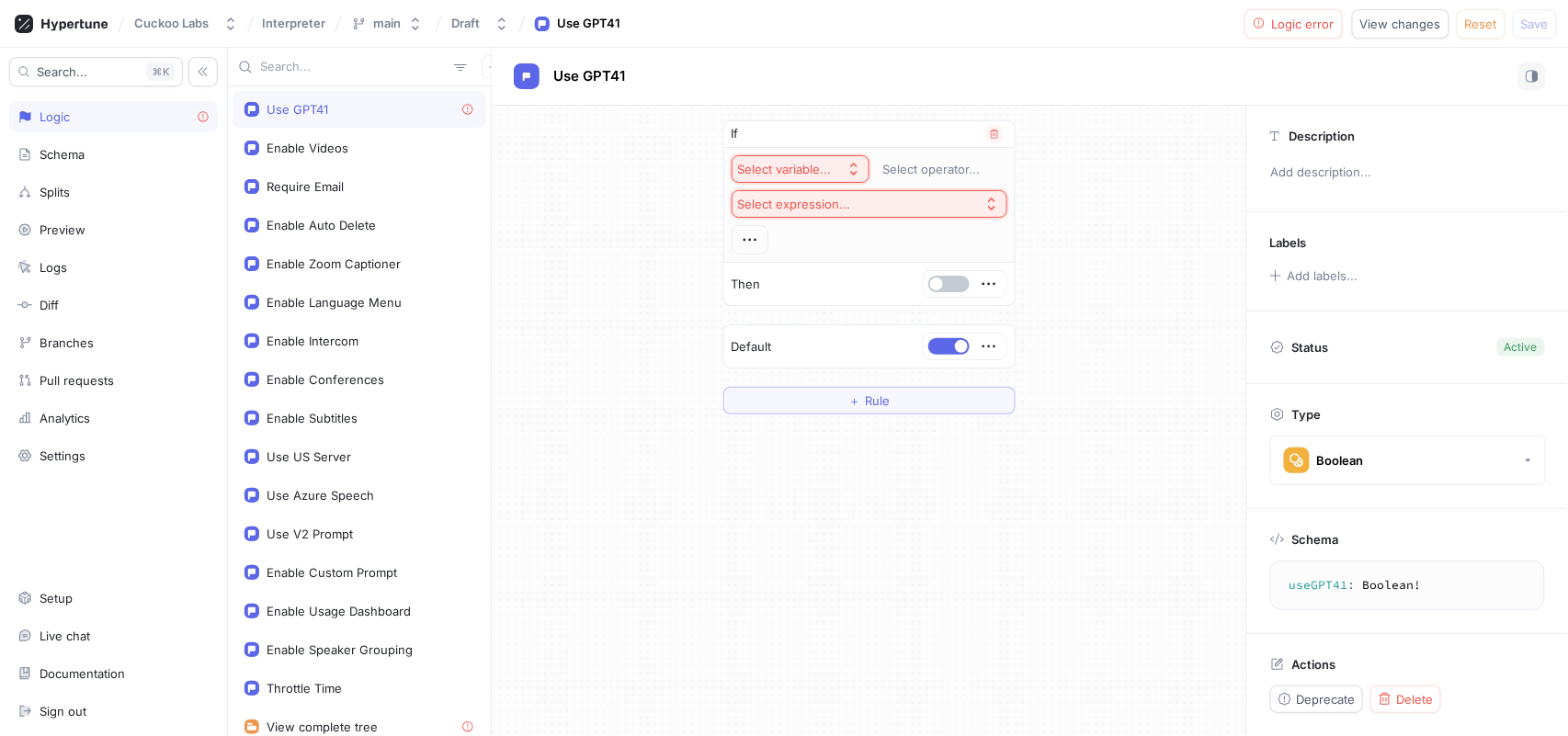
click at [851, 171] on icon "button" at bounding box center [854, 169] width 15 height 15
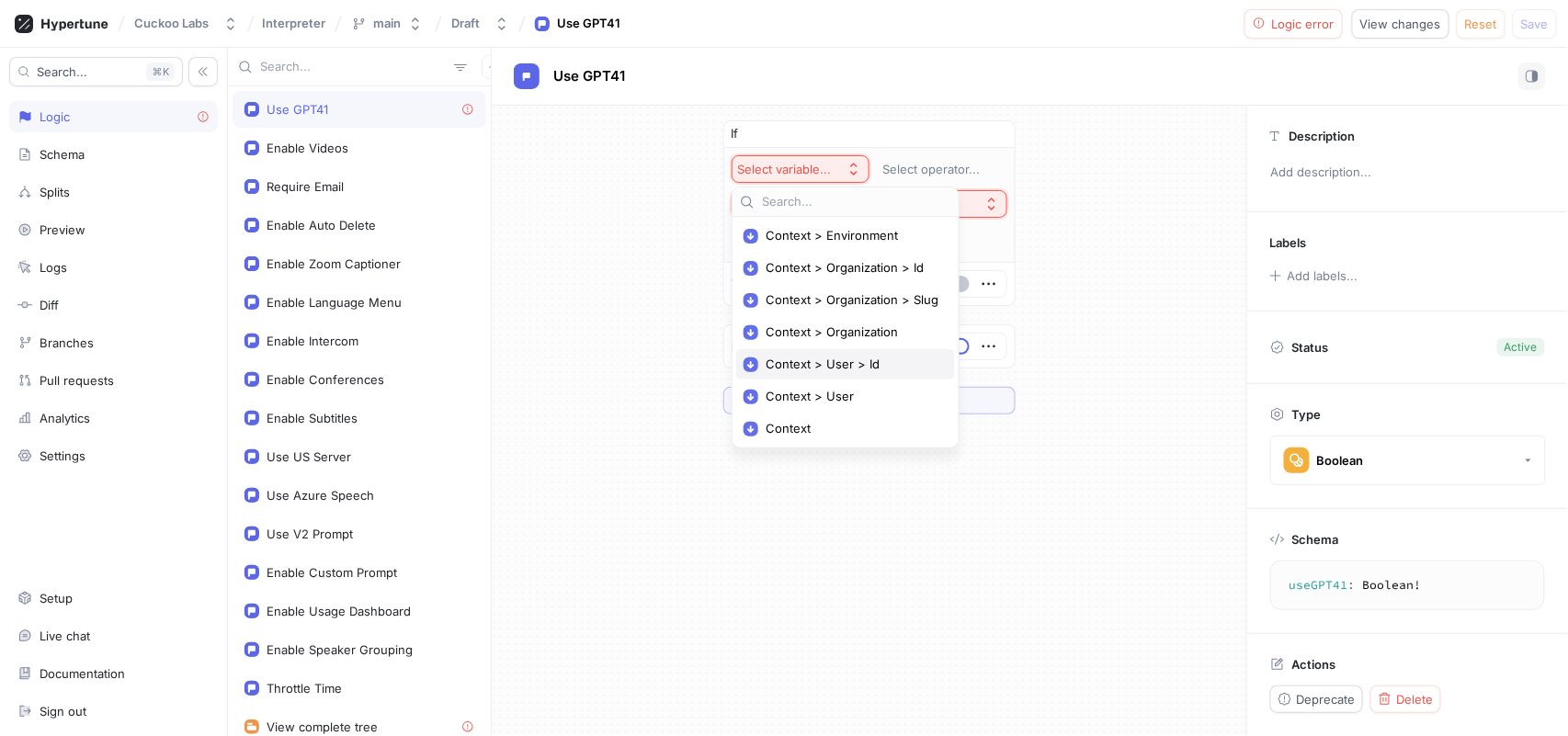
click at [840, 357] on span "Context > User > Id" at bounding box center [852, 364] width 173 height 16
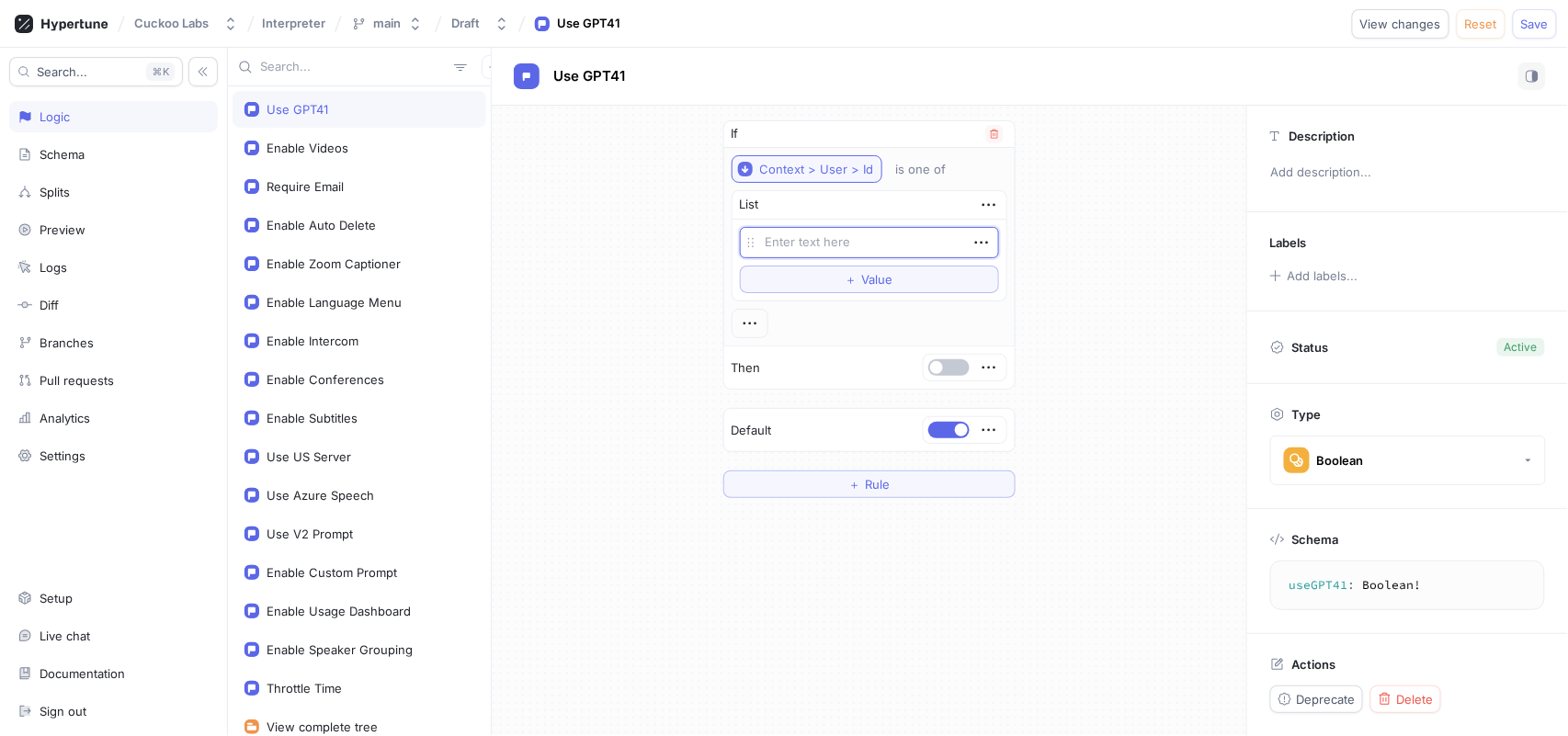
click at [795, 159] on button "Context > User > Id" at bounding box center [806, 168] width 151 height 27
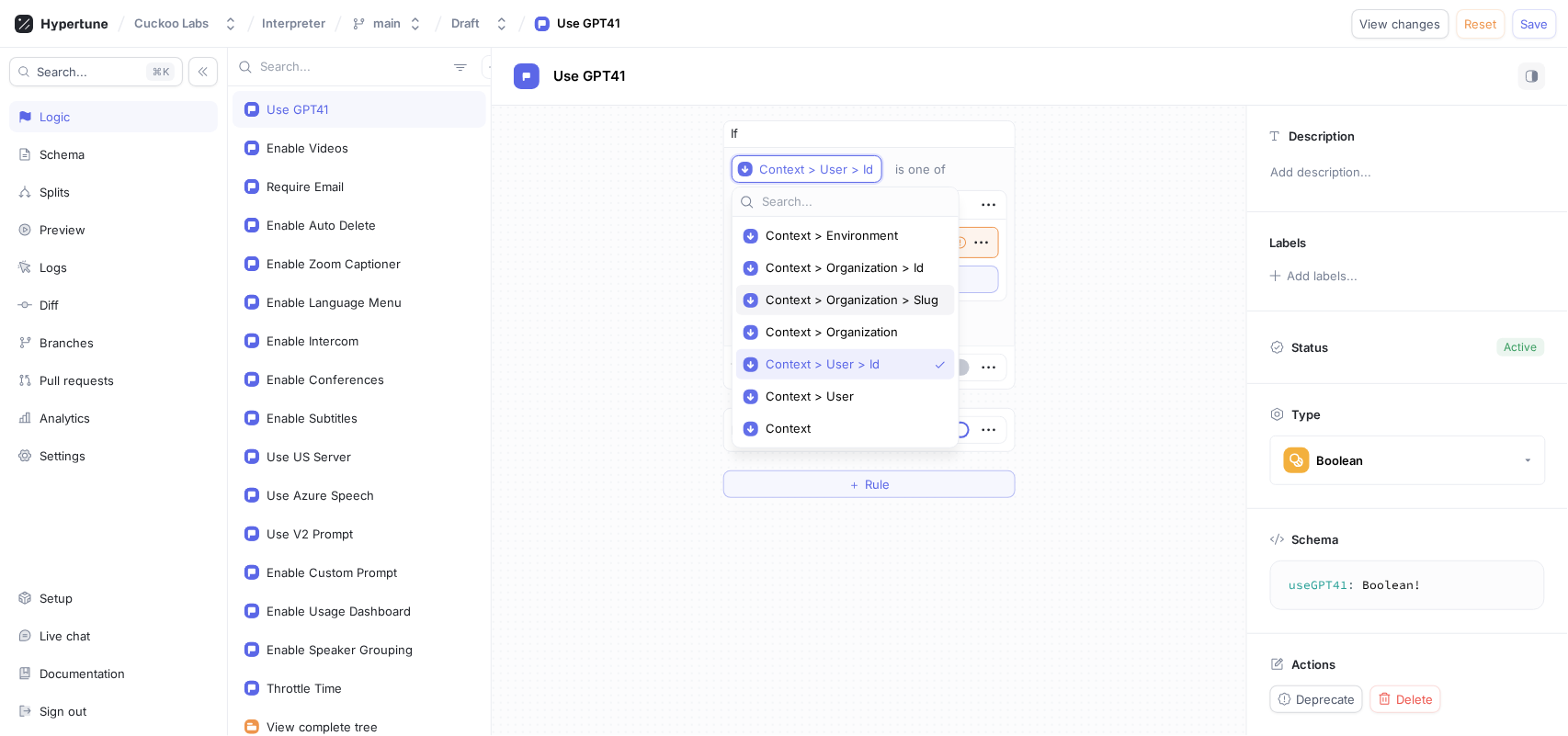
click at [868, 307] on span "Context > Organization > Slug" at bounding box center [852, 300] width 173 height 16
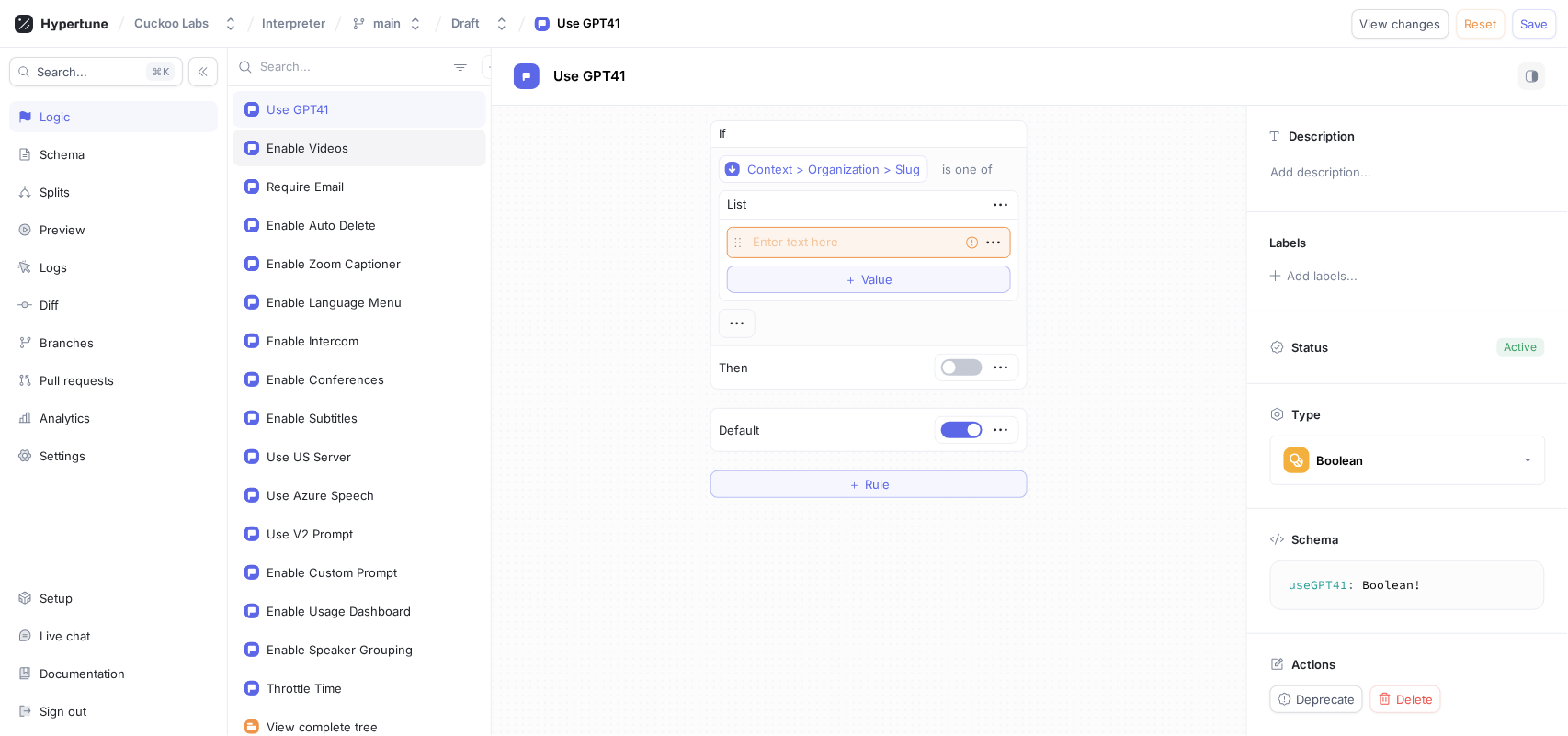
click at [353, 164] on div "Enable Videos" at bounding box center [359, 148] width 253 height 36
type textarea "x"
type textarea "enableVideos: Boolean!"
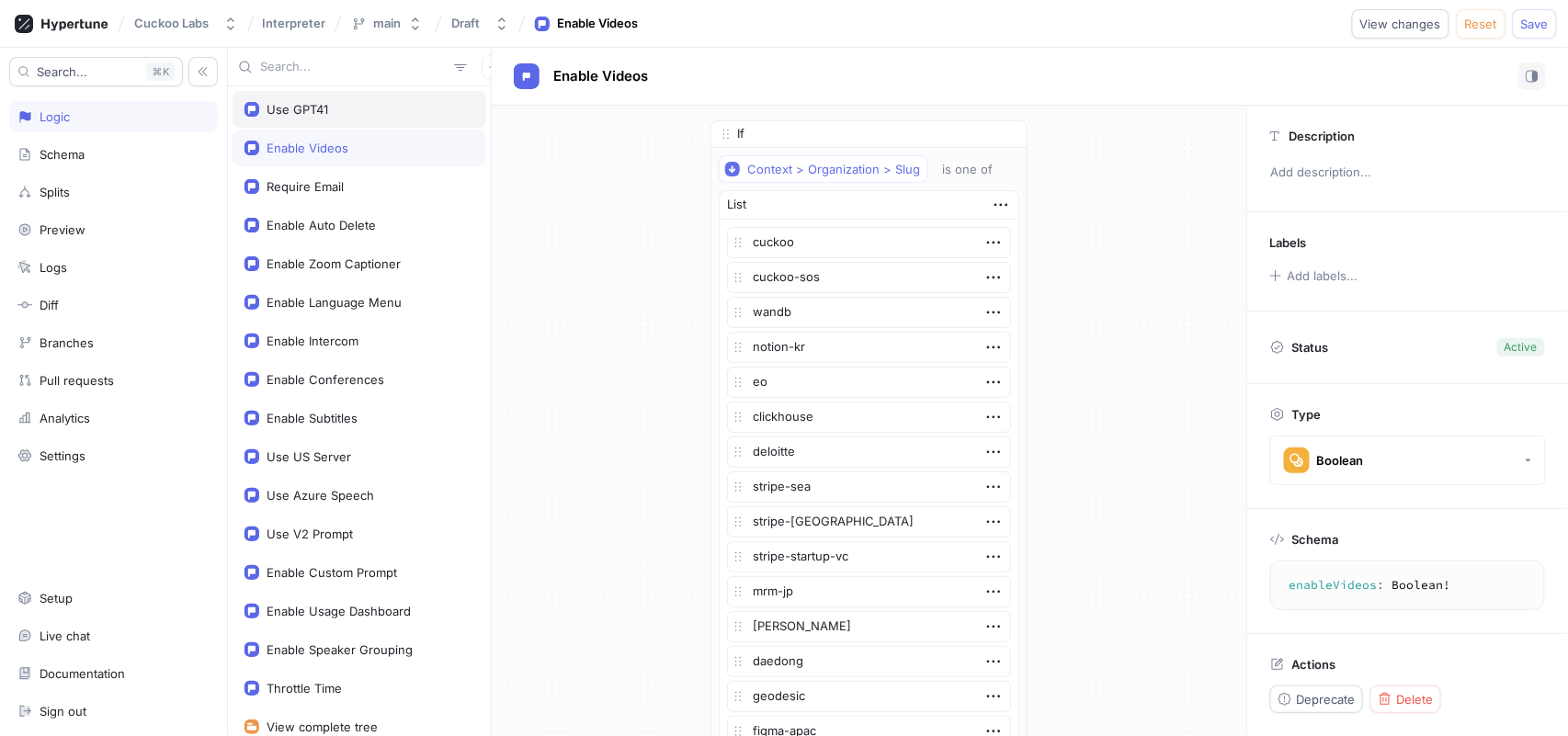
click at [343, 122] on div "Use GPT41" at bounding box center [359, 108] width 253 height 36
type textarea "x"
type textarea "useGPT41: Boolean!"
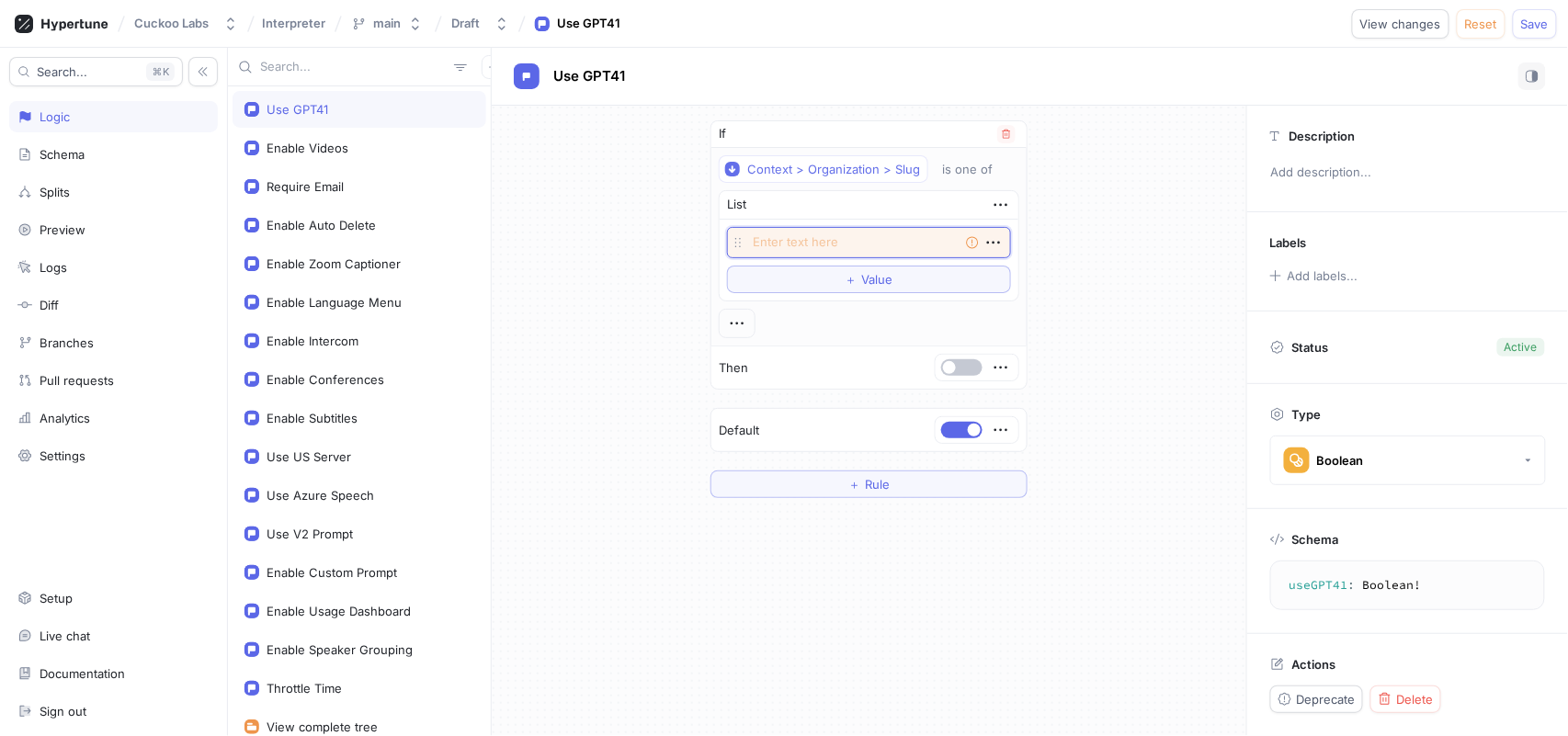
click at [816, 254] on textarea at bounding box center [870, 242] width 284 height 31
type textarea "x"
type textarea "C"
type textarea "x"
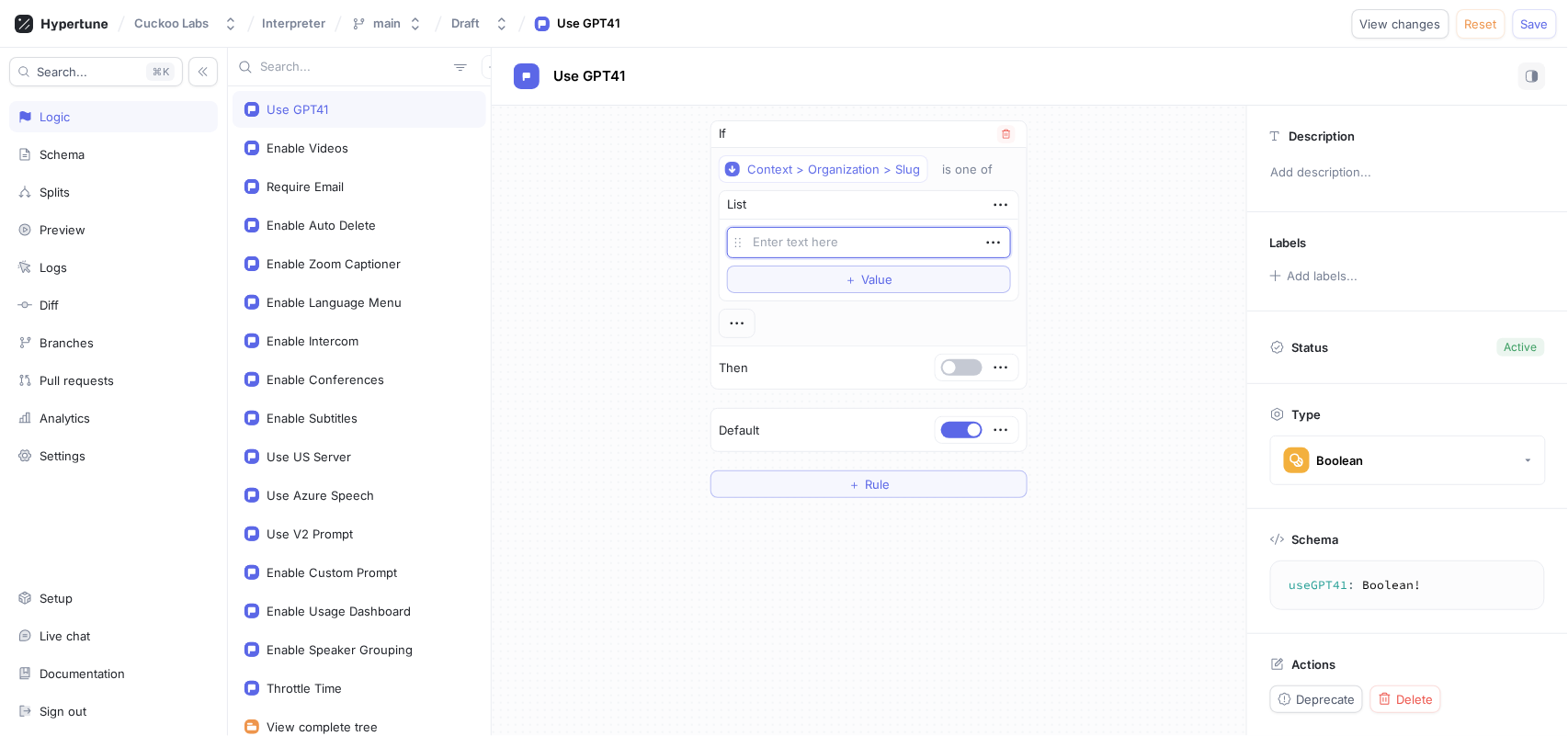
type textarea "c"
type textarea "x"
type textarea "cu"
type textarea "x"
type textarea "cuc"
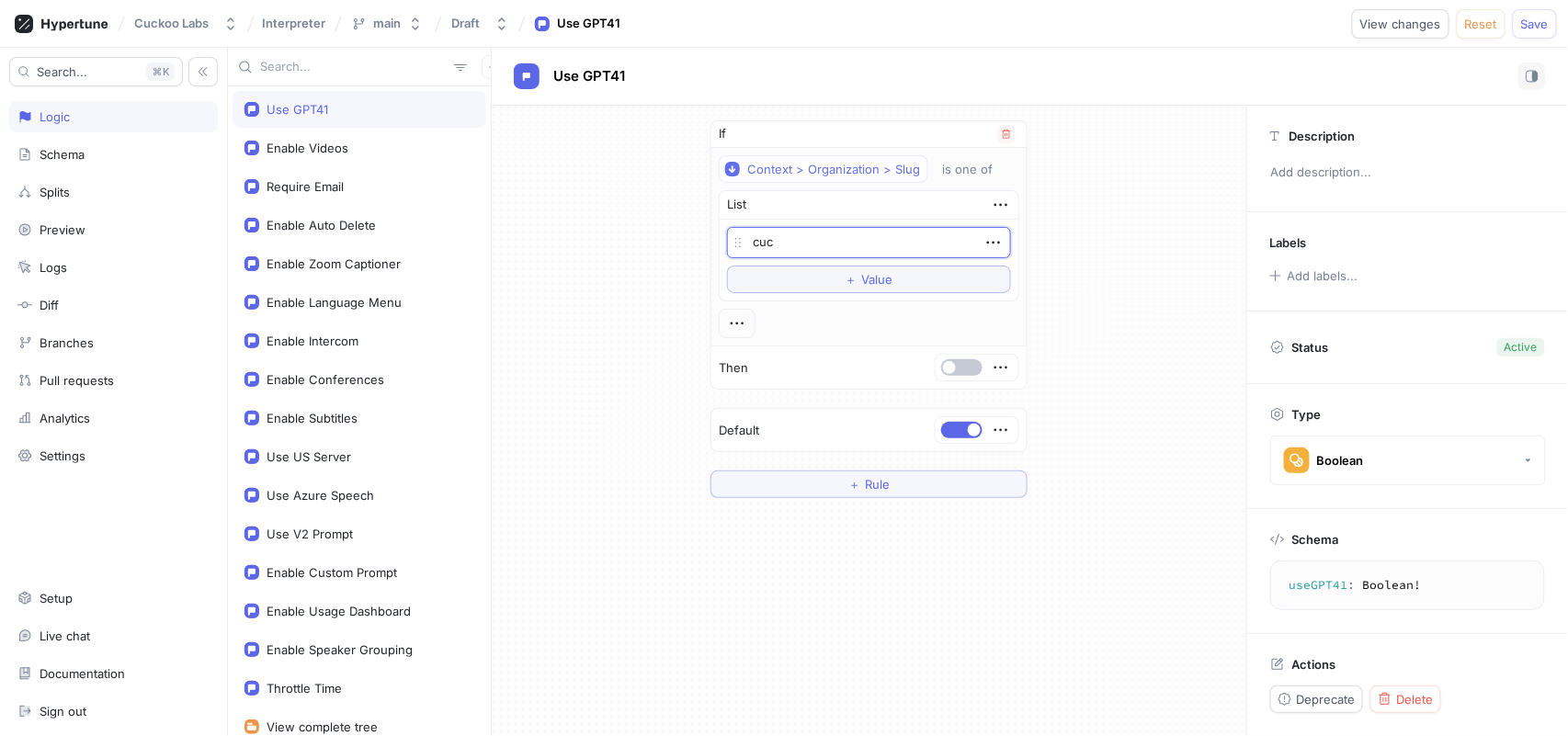
type textarea "x"
type textarea "cuck"
type textarea "x"
type textarea "cucko"
type textarea "x"
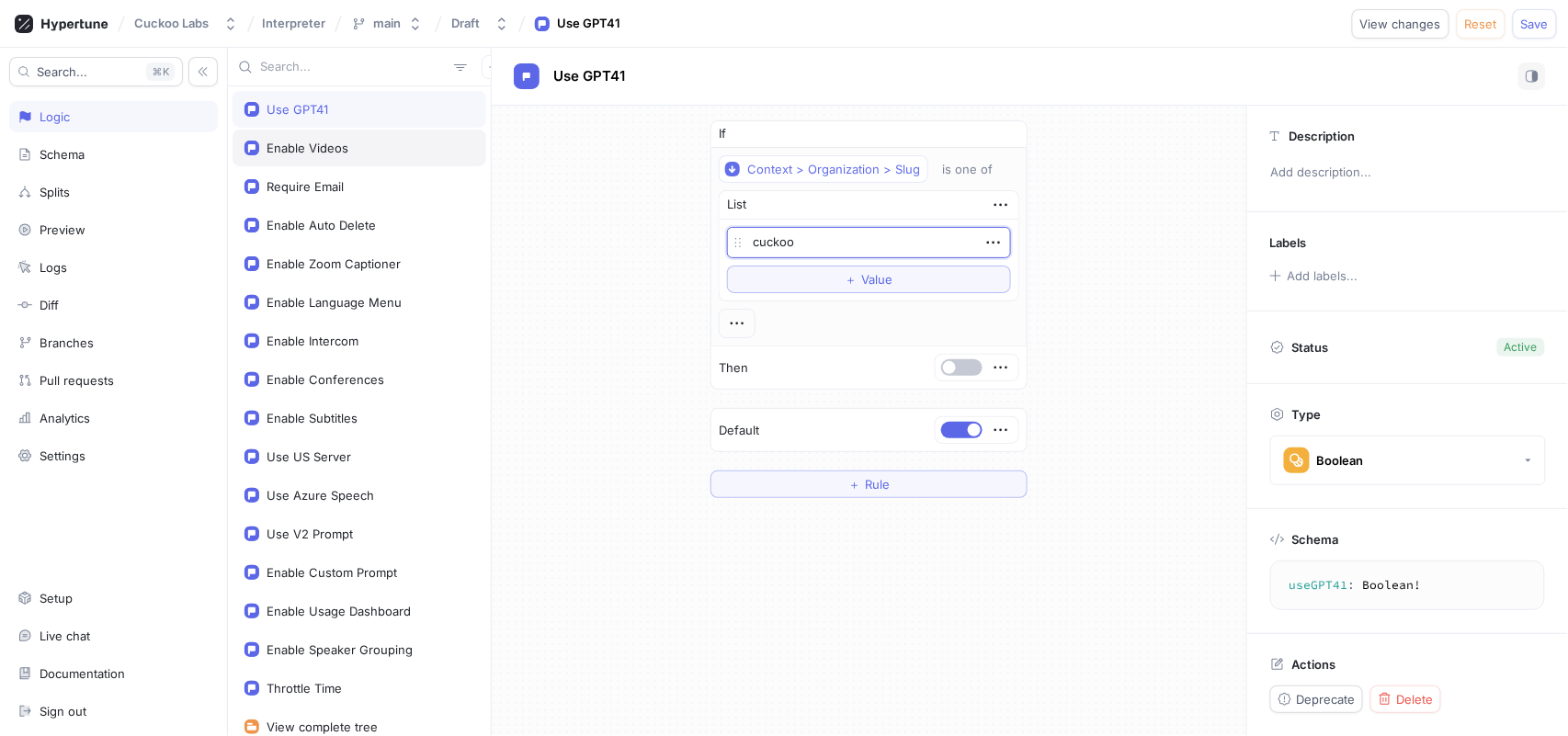
type textarea "cuckoo"
click at [415, 150] on div "Enable Videos" at bounding box center [359, 148] width 230 height 15
type textarea "x"
type textarea "enableVideos: Boolean!"
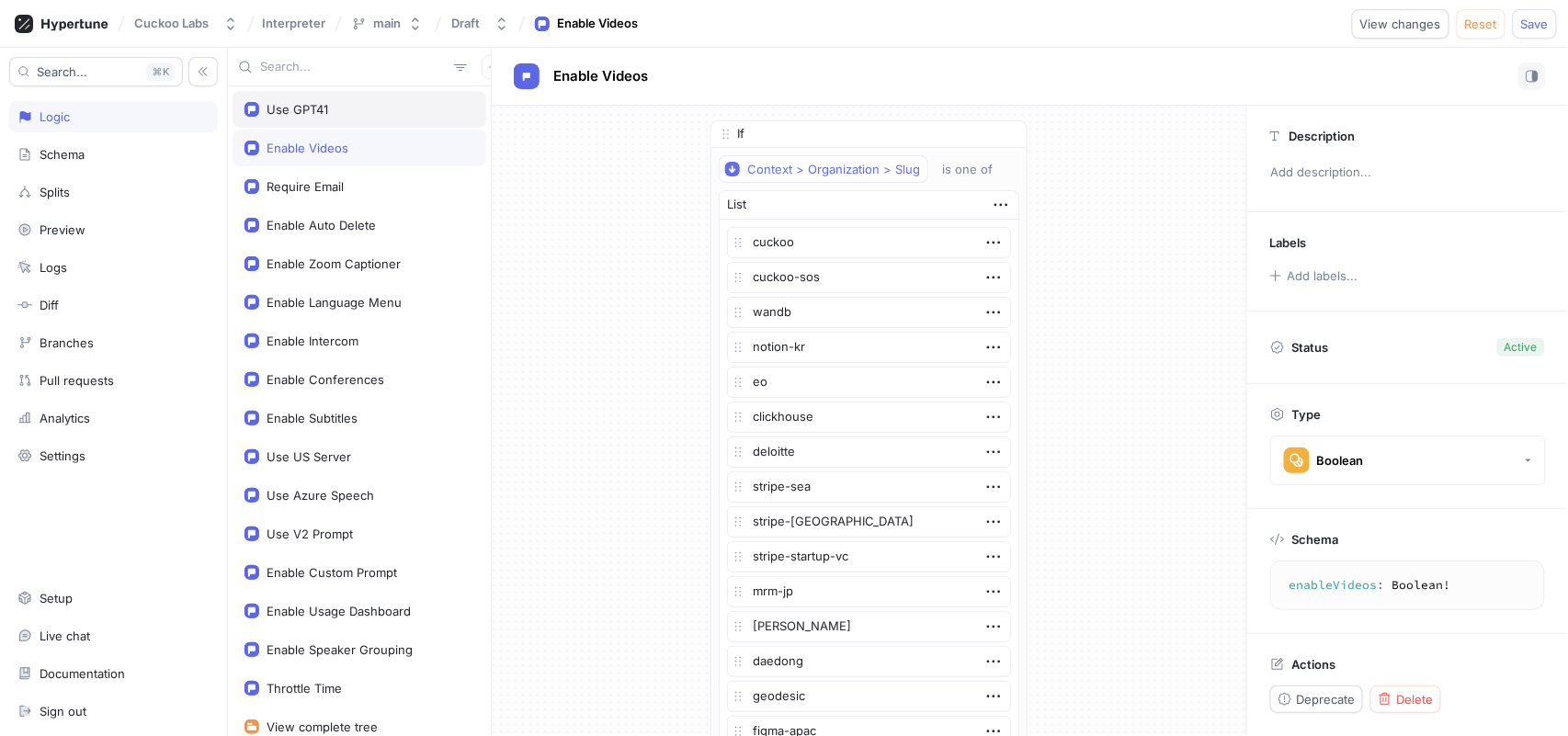
click at [395, 109] on div "Use GPT41" at bounding box center [359, 109] width 230 height 15
type textarea "x"
type textarea "useGPT41: Boolean!"
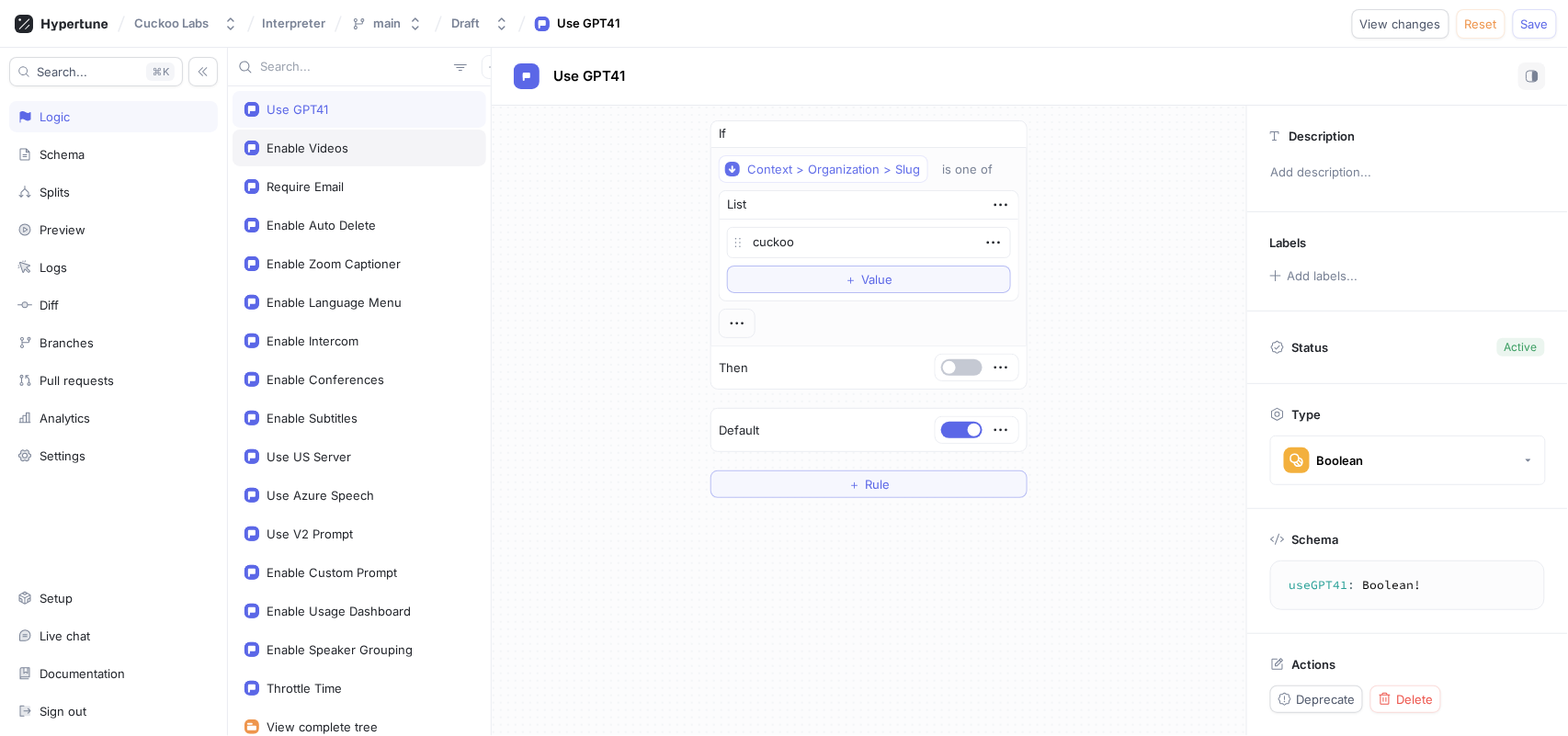
click at [390, 141] on div "Enable Videos" at bounding box center [359, 148] width 230 height 15
type textarea "x"
type textarea "enableVideos: Boolean!"
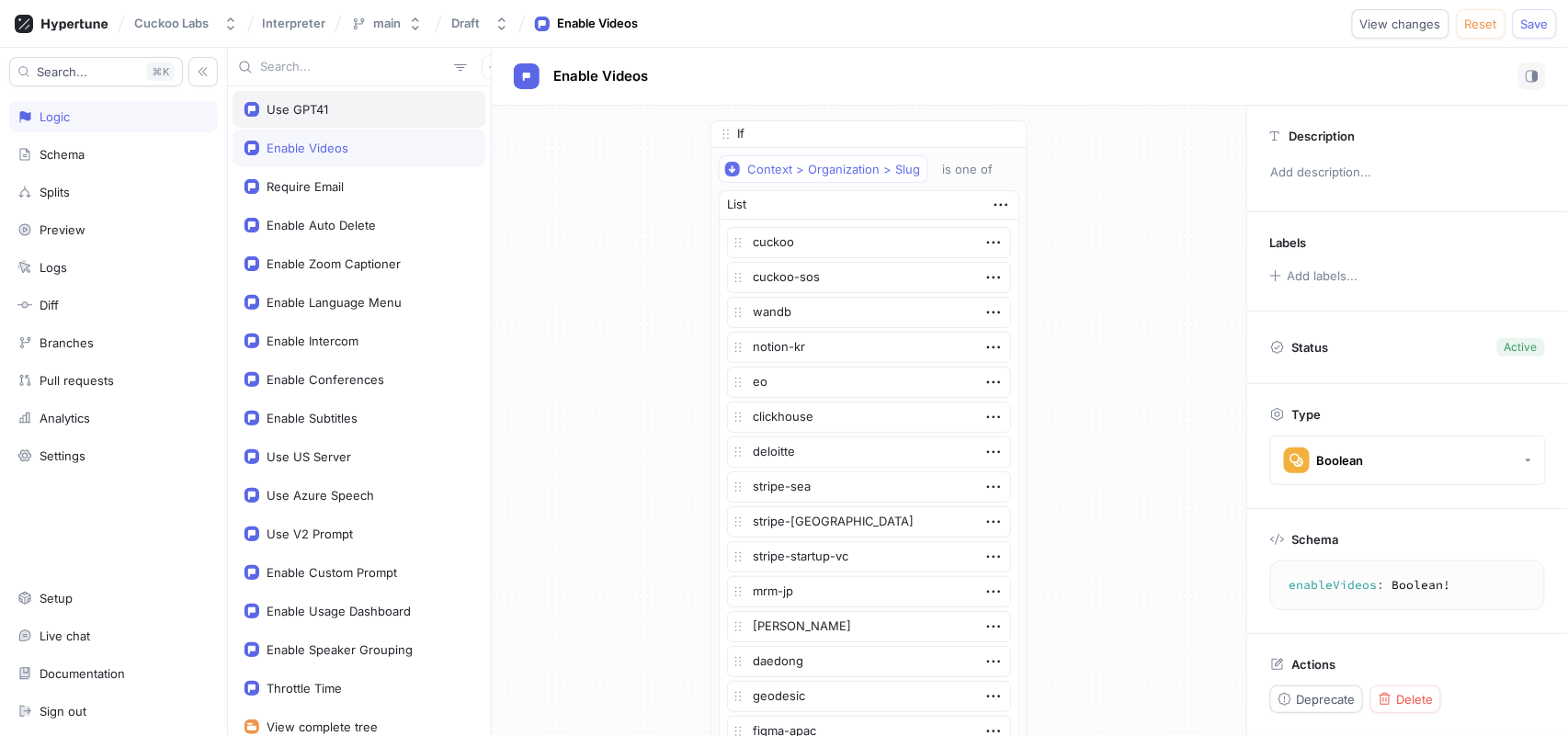
click at [389, 114] on div "Use GPT41" at bounding box center [359, 109] width 230 height 15
type textarea "x"
type textarea "useGPT41: Boolean!"
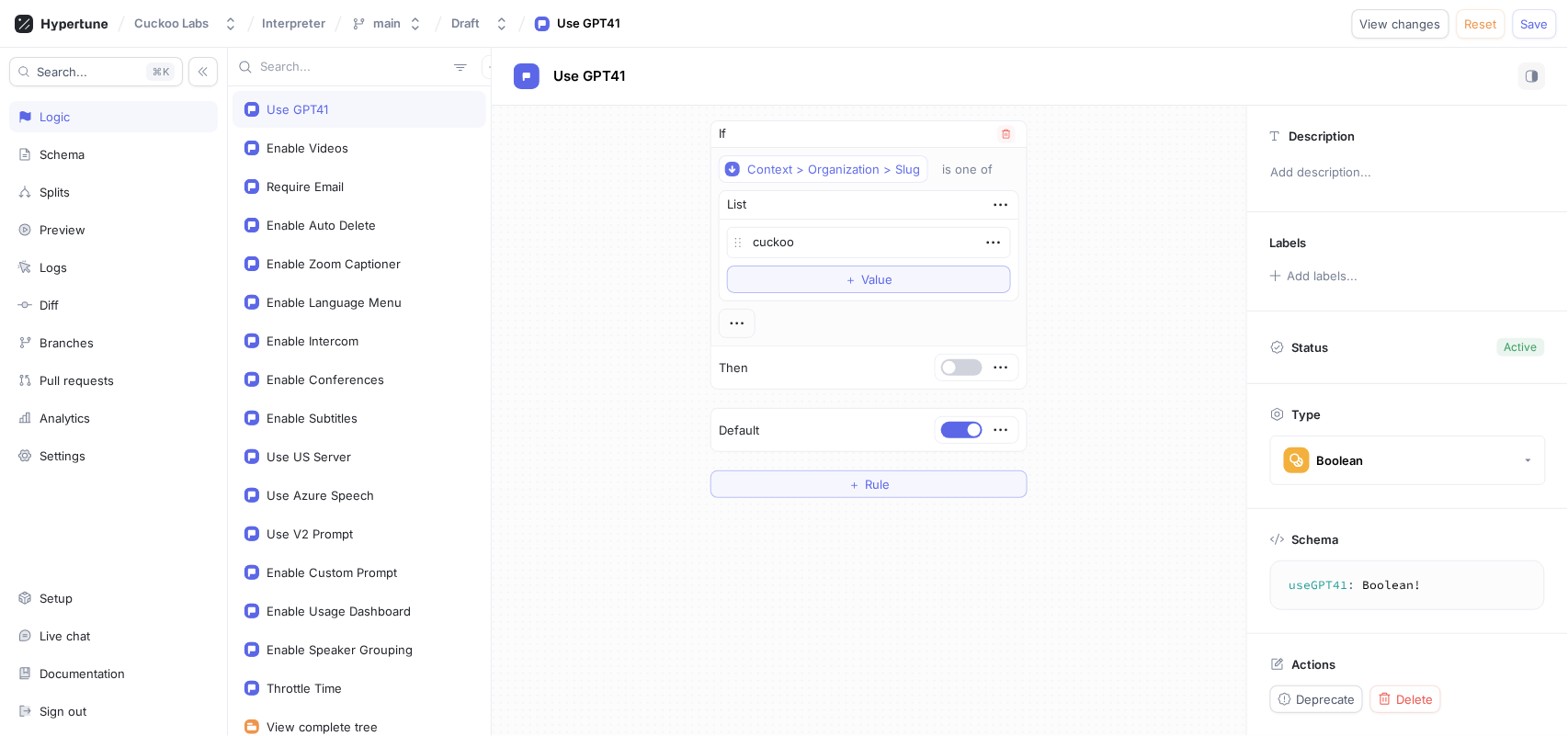
click at [959, 368] on button "button" at bounding box center [962, 368] width 41 height 17
click at [958, 433] on button "button" at bounding box center [962, 430] width 41 height 17
click at [1116, 346] on div "If Context > Organization > Slug is one of List cuckoo To pick up a draggable i…" at bounding box center [869, 309] width 755 height 407
click at [1531, 23] on span "Save" at bounding box center [1534, 24] width 27 height 11
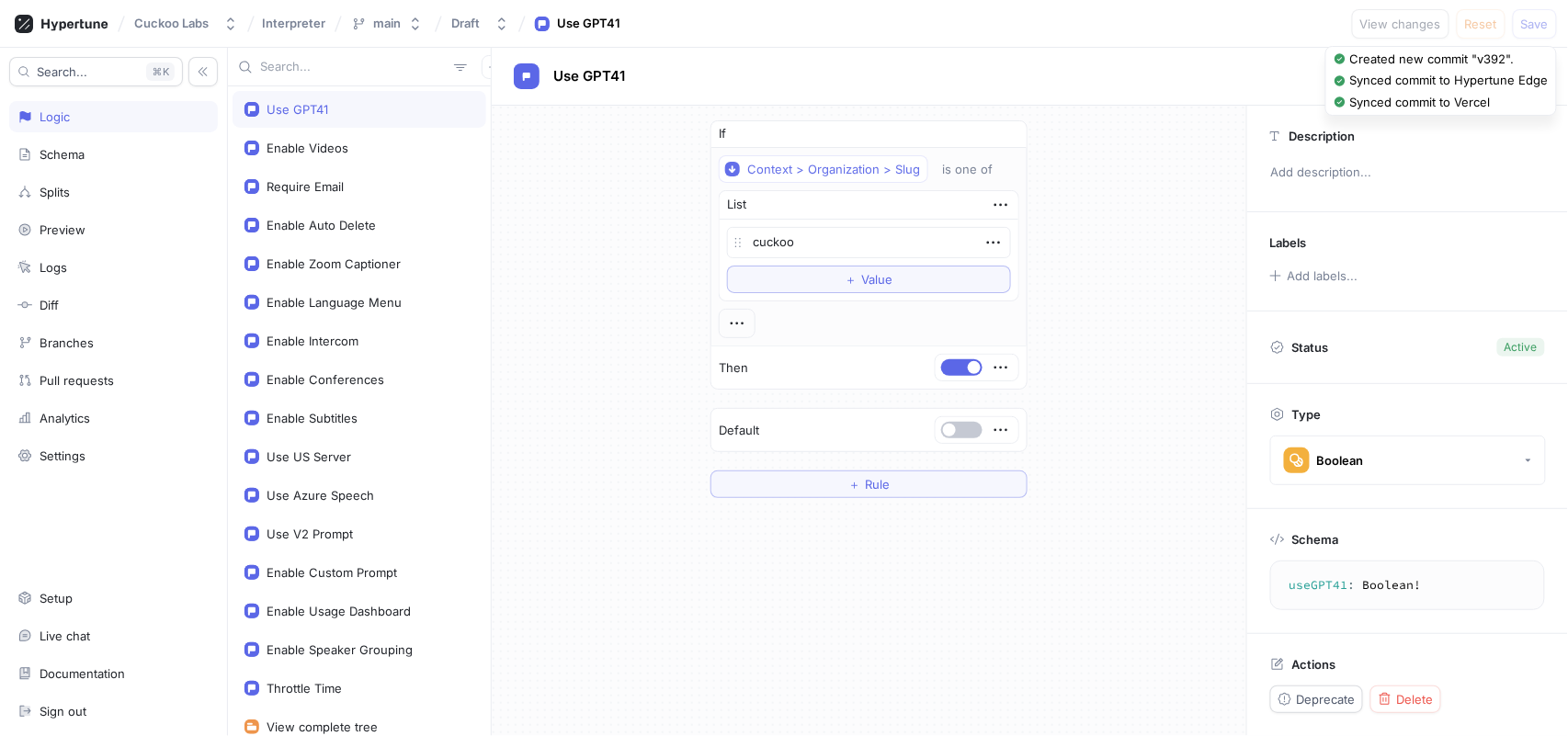
type textarea "x"
click at [476, 19] on div "Draft" at bounding box center [466, 23] width 28 height 16
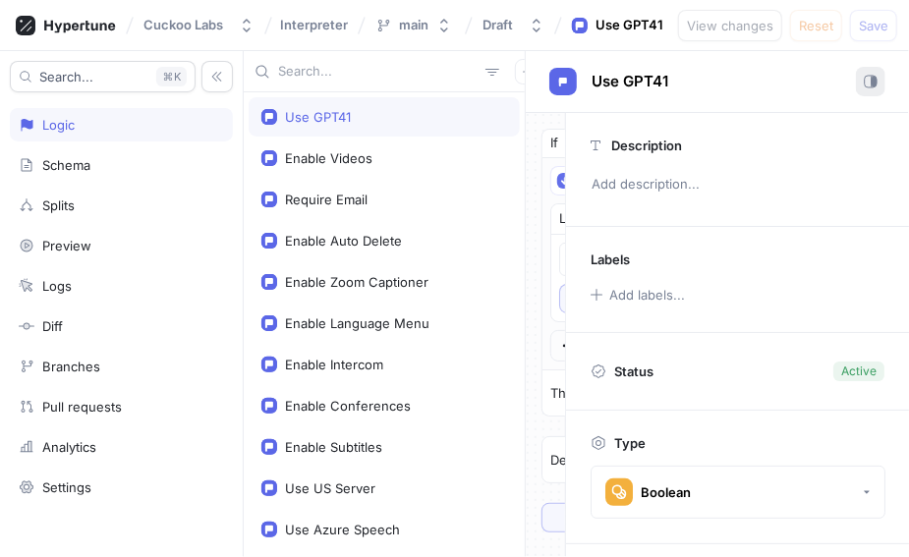
click at [557, 91] on button "button" at bounding box center [870, 81] width 29 height 29
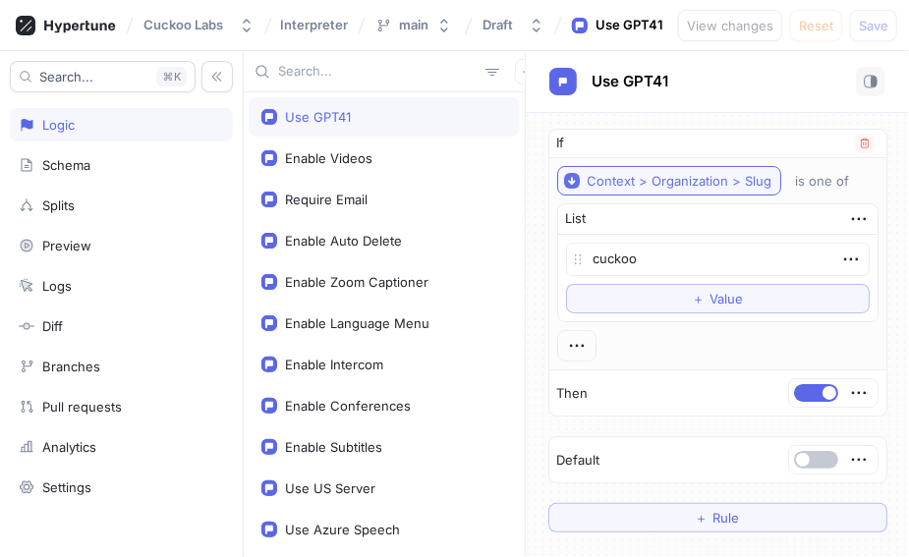
click at [557, 183] on div "Context > Organization > Slug" at bounding box center [680, 181] width 185 height 17
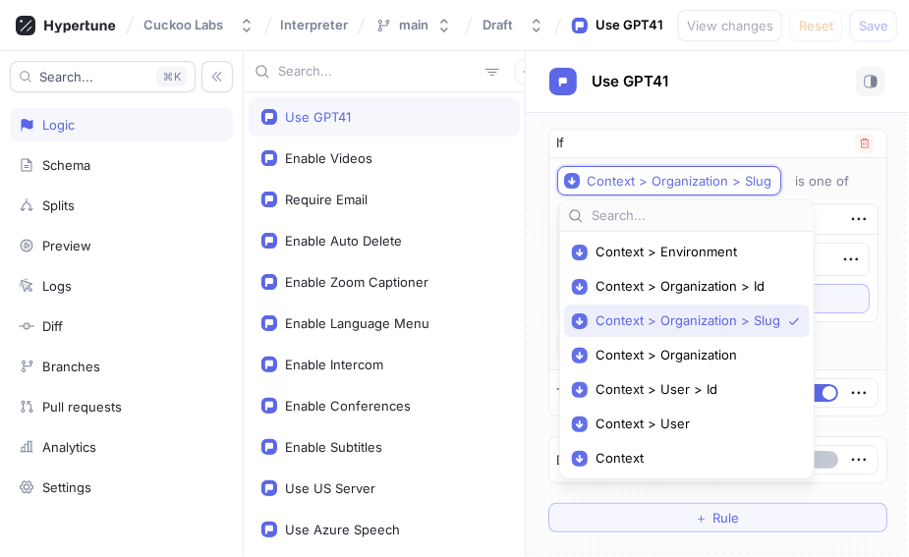
click at [557, 141] on div "If" at bounding box center [718, 144] width 337 height 29
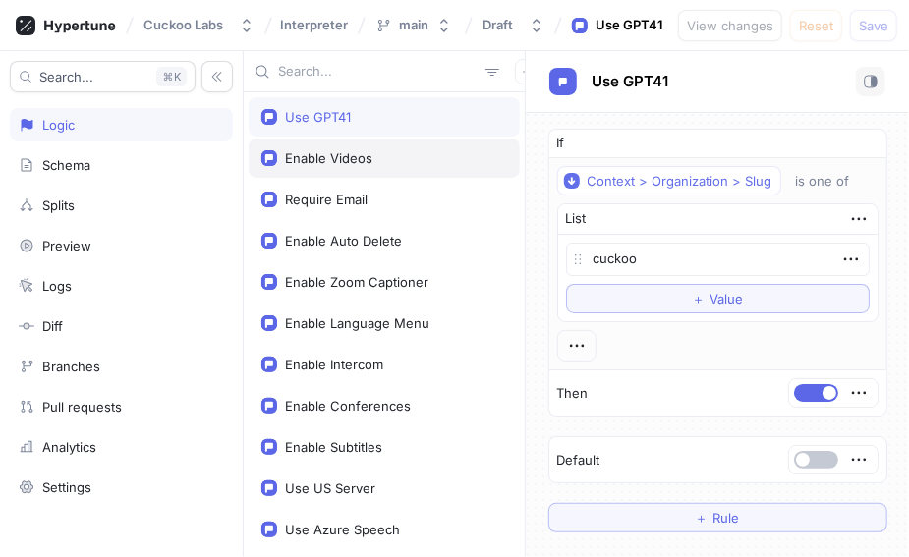
click at [449, 153] on div "Enable Videos" at bounding box center [384, 158] width 246 height 16
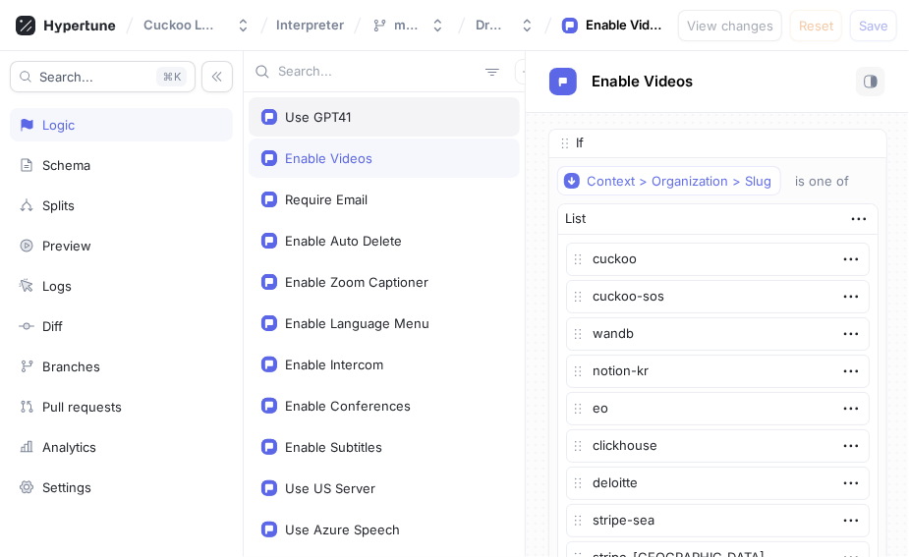
click at [435, 121] on div "Use GPT41" at bounding box center [384, 117] width 246 height 16
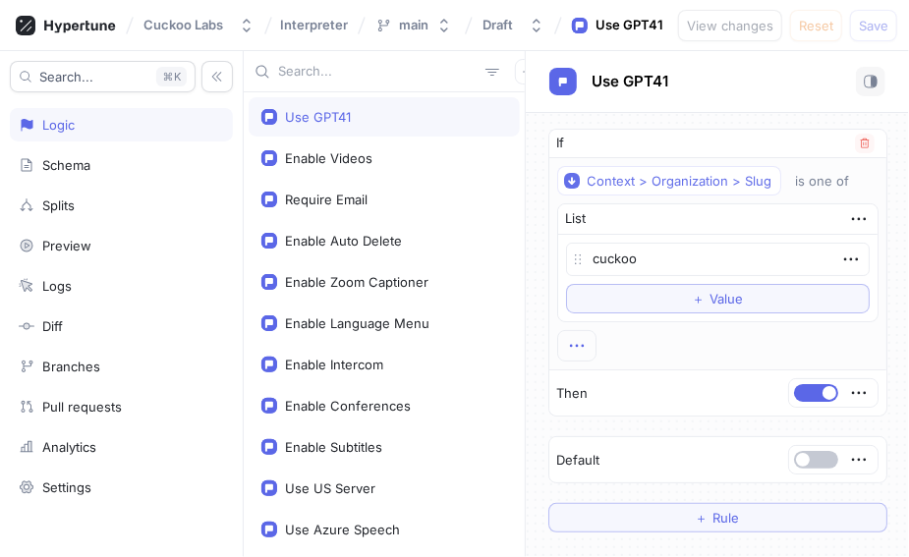
click at [557, 346] on icon "button" at bounding box center [577, 346] width 22 height 22
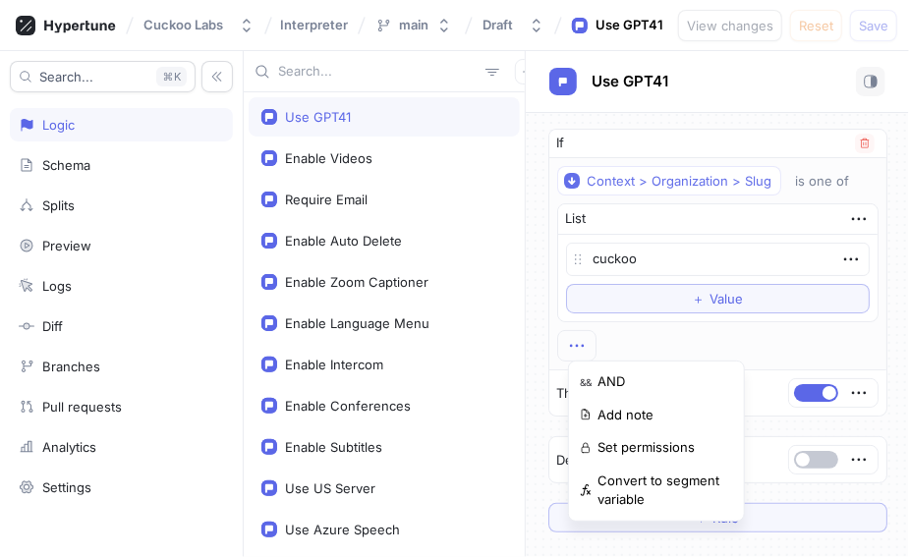
click at [557, 346] on div "Context > Organization > Slug is one of List cuckoo To pick up a draggable item…" at bounding box center [717, 264] width 321 height 196
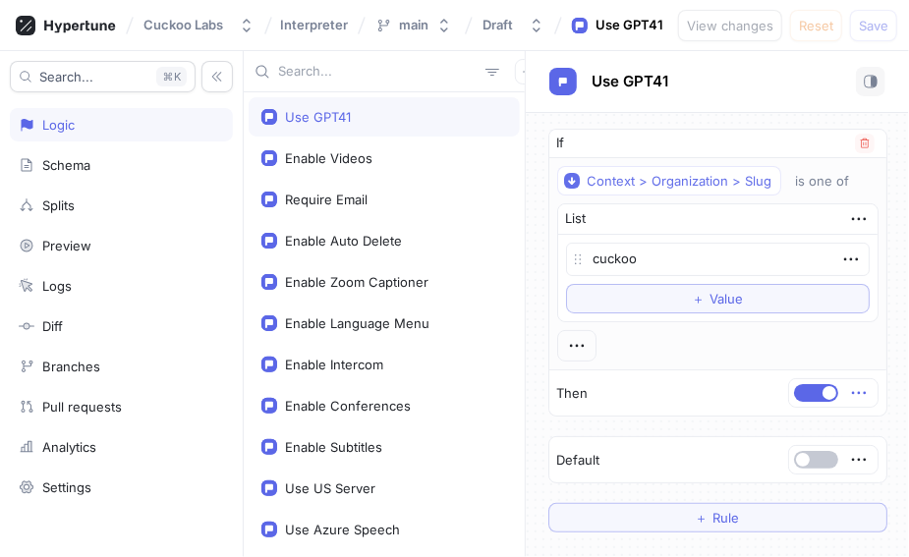
click at [557, 395] on icon "button" at bounding box center [859, 393] width 22 height 22
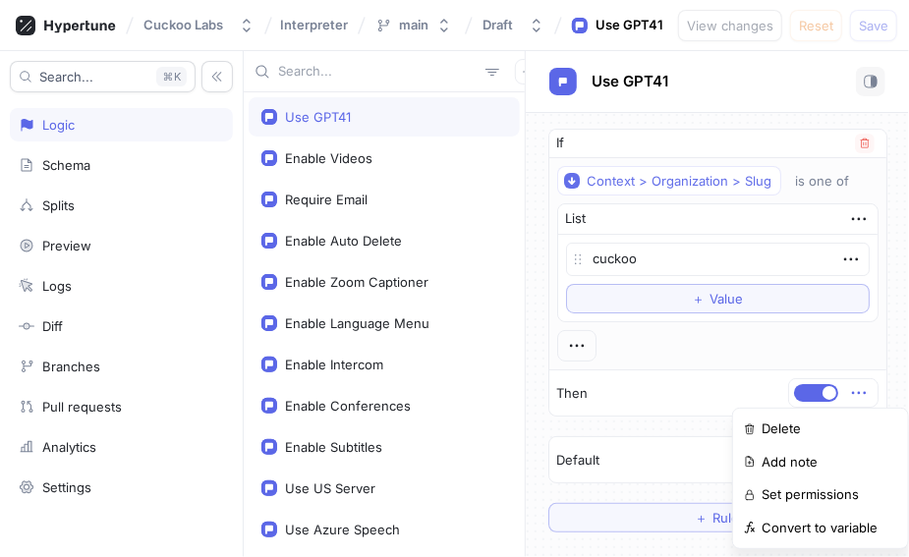
click at [557, 351] on div "If Context > Organization > Slug is one of List cuckoo To pick up a draggable i…" at bounding box center [718, 273] width 339 height 288
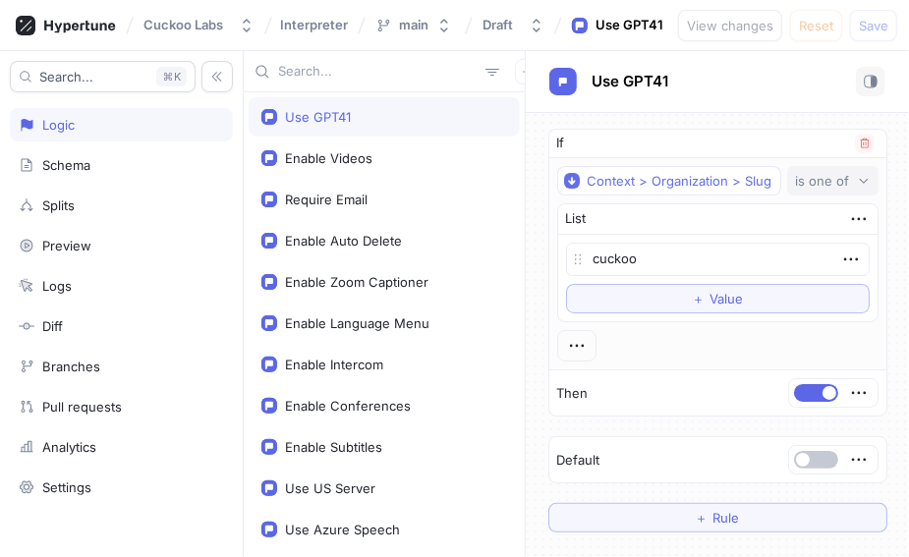
click at [557, 181] on div "is one of" at bounding box center [823, 181] width 54 height 17
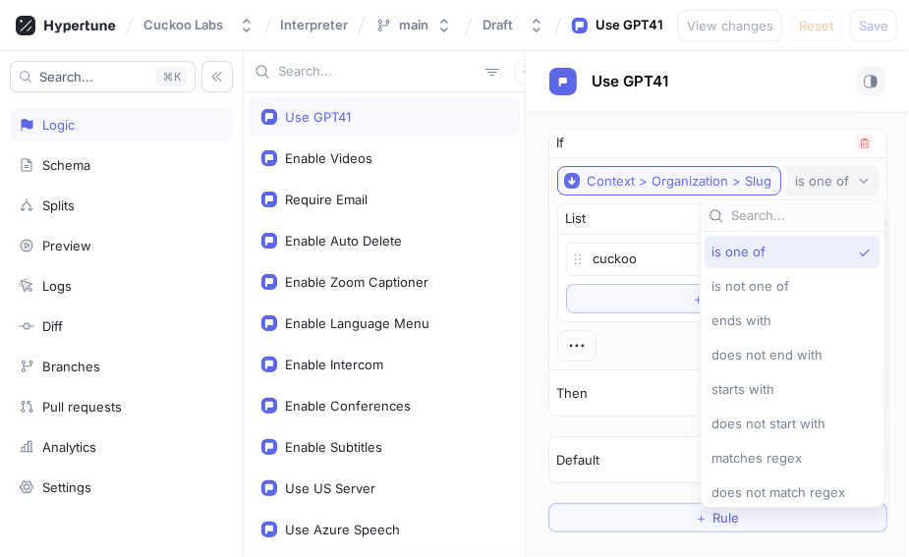
click at [557, 182] on div "Context > Organization > Slug" at bounding box center [680, 181] width 185 height 17
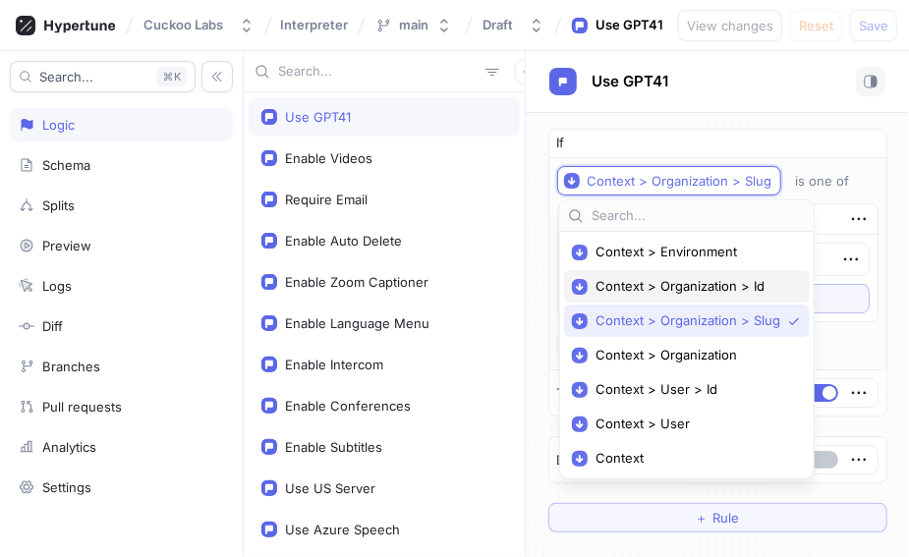
click at [557, 289] on span "Context > Organization > Id" at bounding box center [694, 286] width 197 height 17
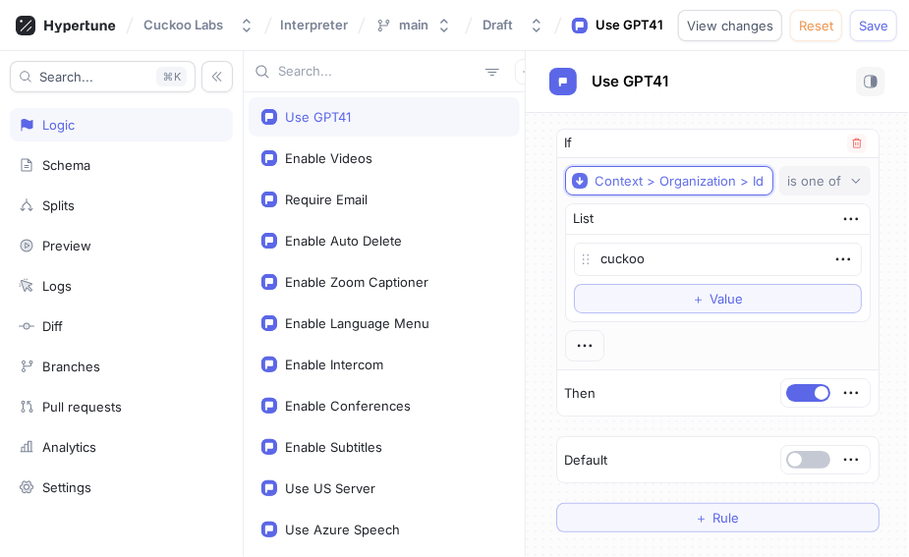
click at [557, 170] on button "is one of" at bounding box center [825, 180] width 91 height 29
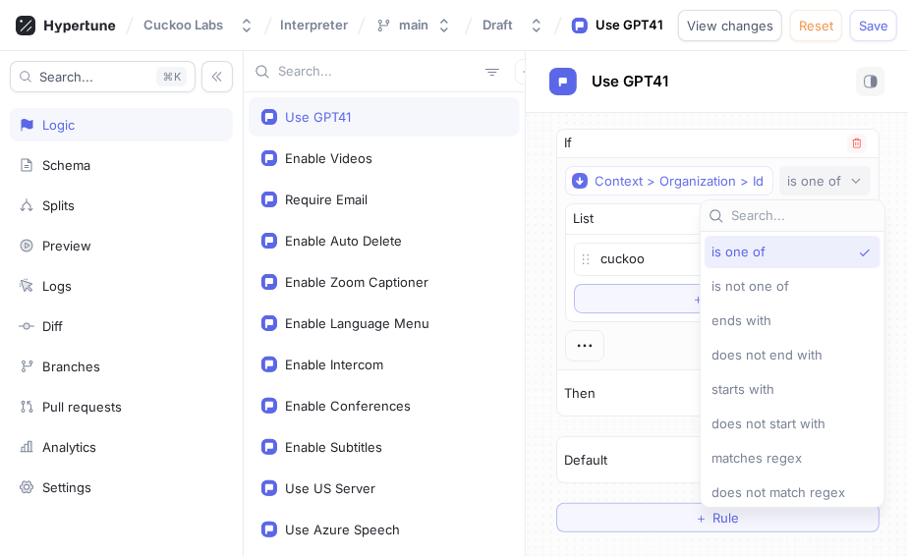
click at [557, 237] on div "cuckoo To pick up a draggable item, press the space bar. While dragging, use th…" at bounding box center [718, 278] width 304 height 87
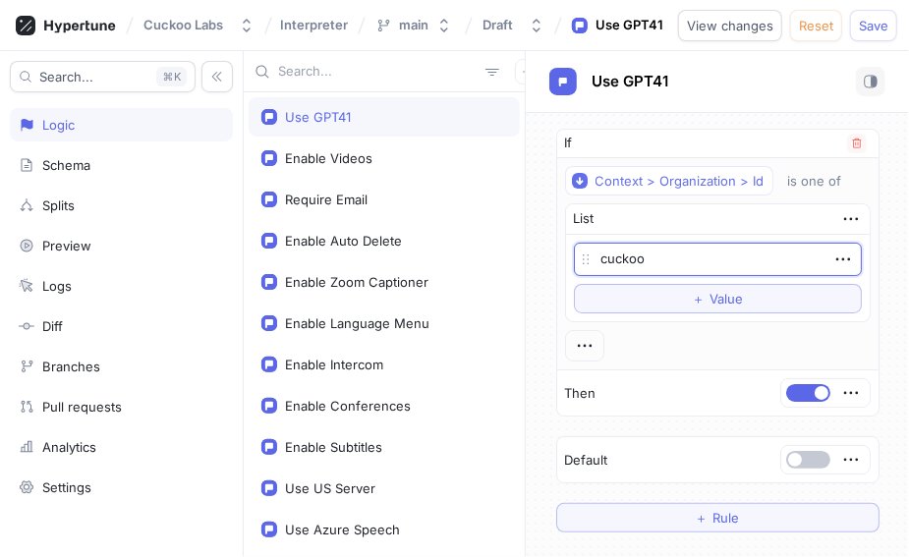
click at [557, 255] on textarea "cuckoo" at bounding box center [718, 259] width 288 height 33
type textarea "x"
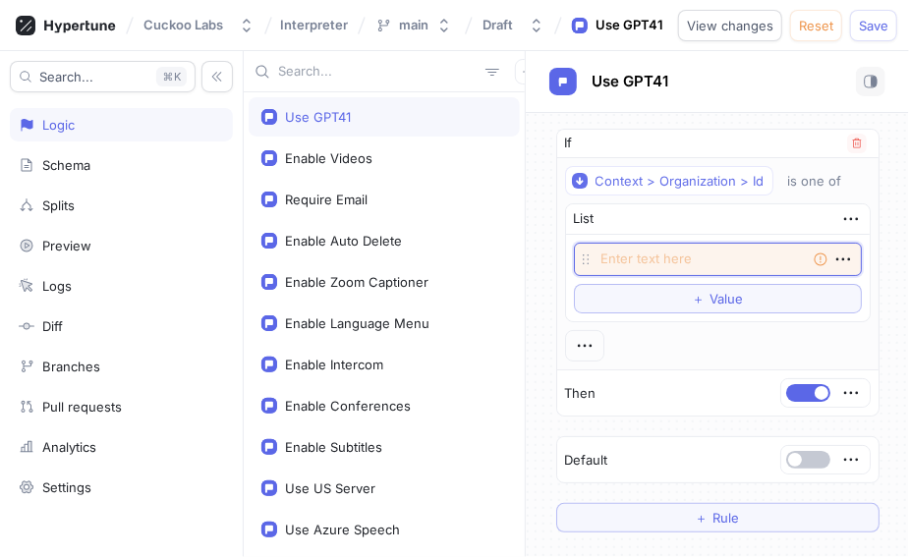
click at [557, 256] on textarea at bounding box center [718, 259] width 288 height 33
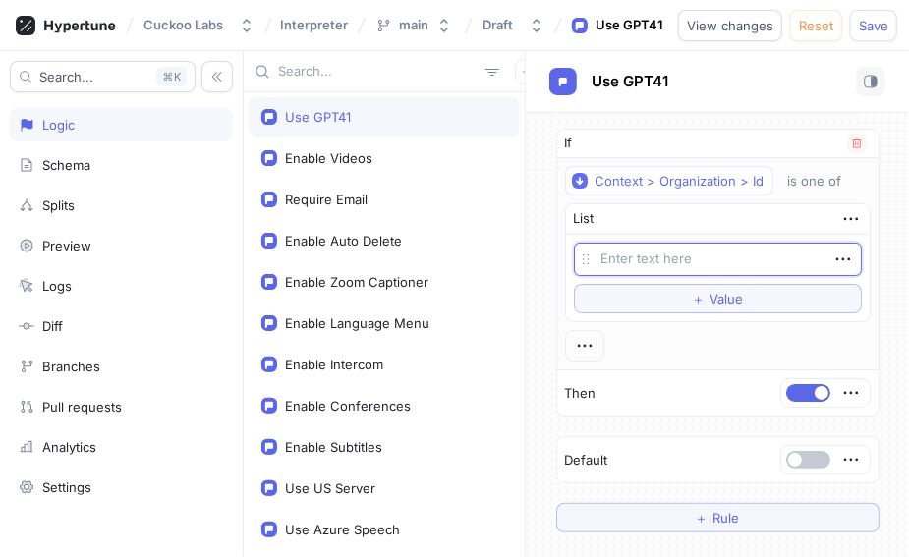
paste textarea "org_2hvD1WWuLB0WDMdXLWasXNHPVOA"
type textarea "x"
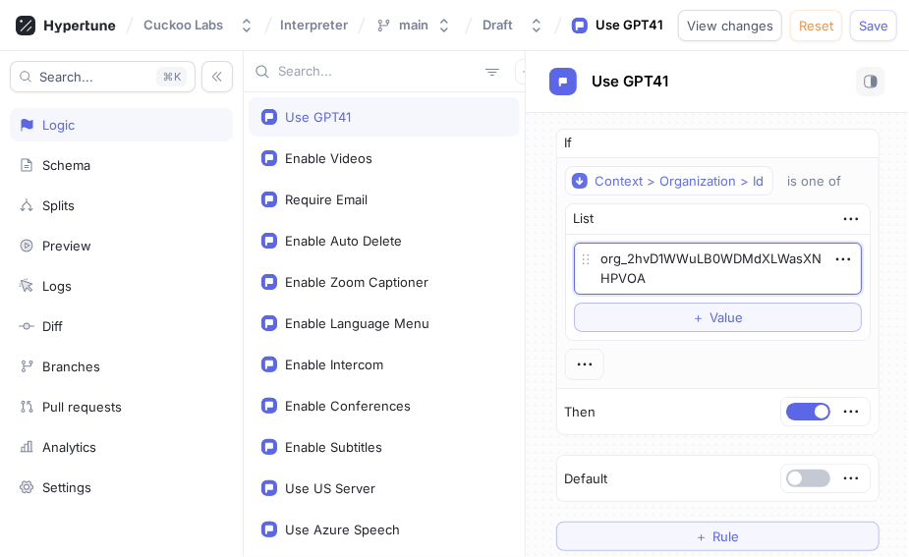
type textarea "org_2hvD1WWuLB0WDMdXLWasXNHPVOA"
click at [557, 276] on div "If Context > Organization > Id is one of List org_2hvD1WWuLB0WDMdXLWasXNHPVOA T…" at bounding box center [718, 340] width 355 height 454
click at [557, 31] on span "Save" at bounding box center [873, 26] width 29 height 12
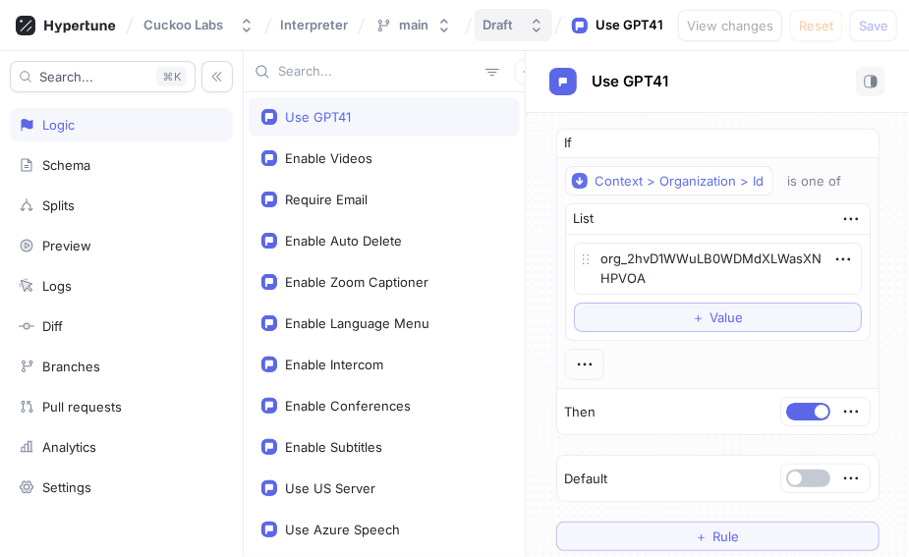
click at [508, 34] on button "Draft" at bounding box center [514, 25] width 78 height 32
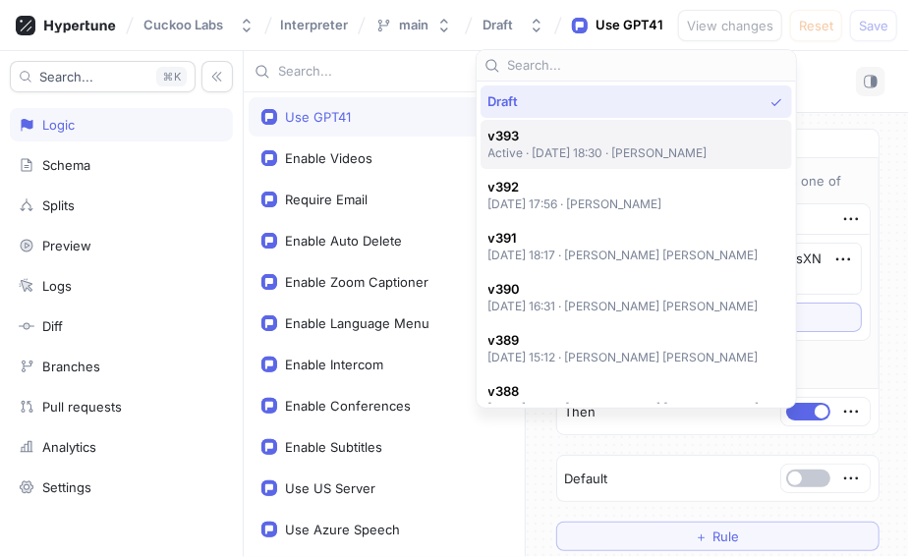
type textarea "x"
click at [540, 151] on p "Active ‧ [DATE] 18:30 ‧ [PERSON_NAME]" at bounding box center [599, 153] width 220 height 17
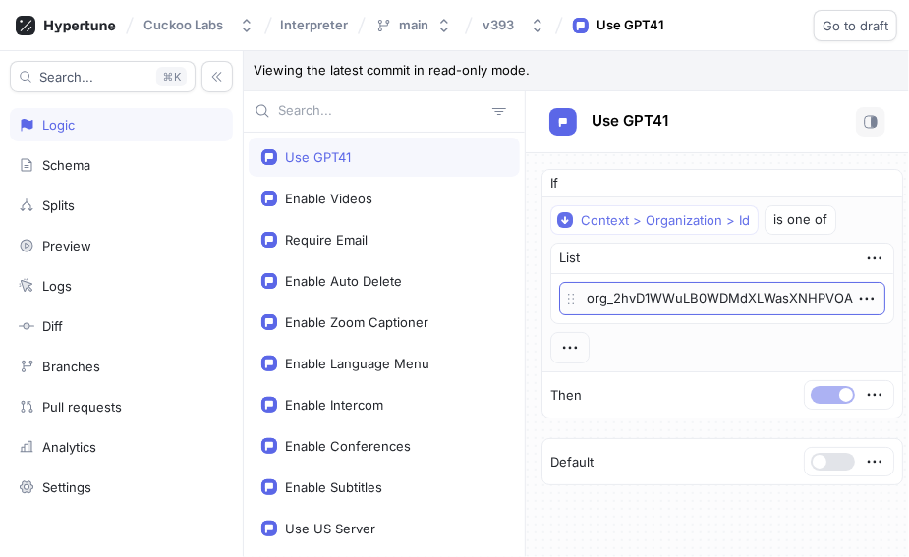
scroll to position [0, 8]
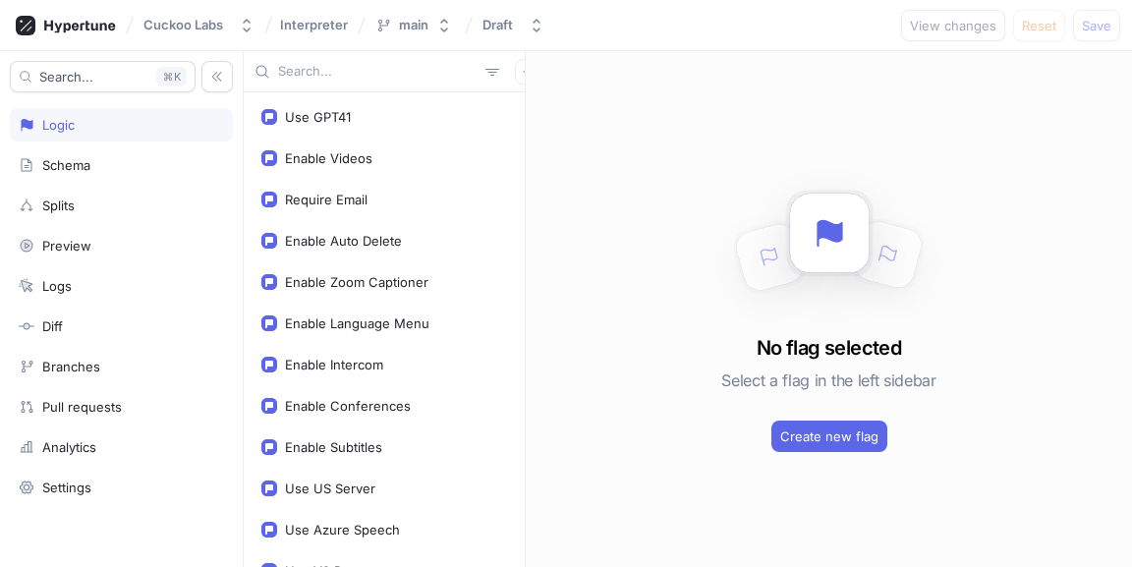
scroll to position [154, 0]
